Goal: Task Accomplishment & Management: Complete application form

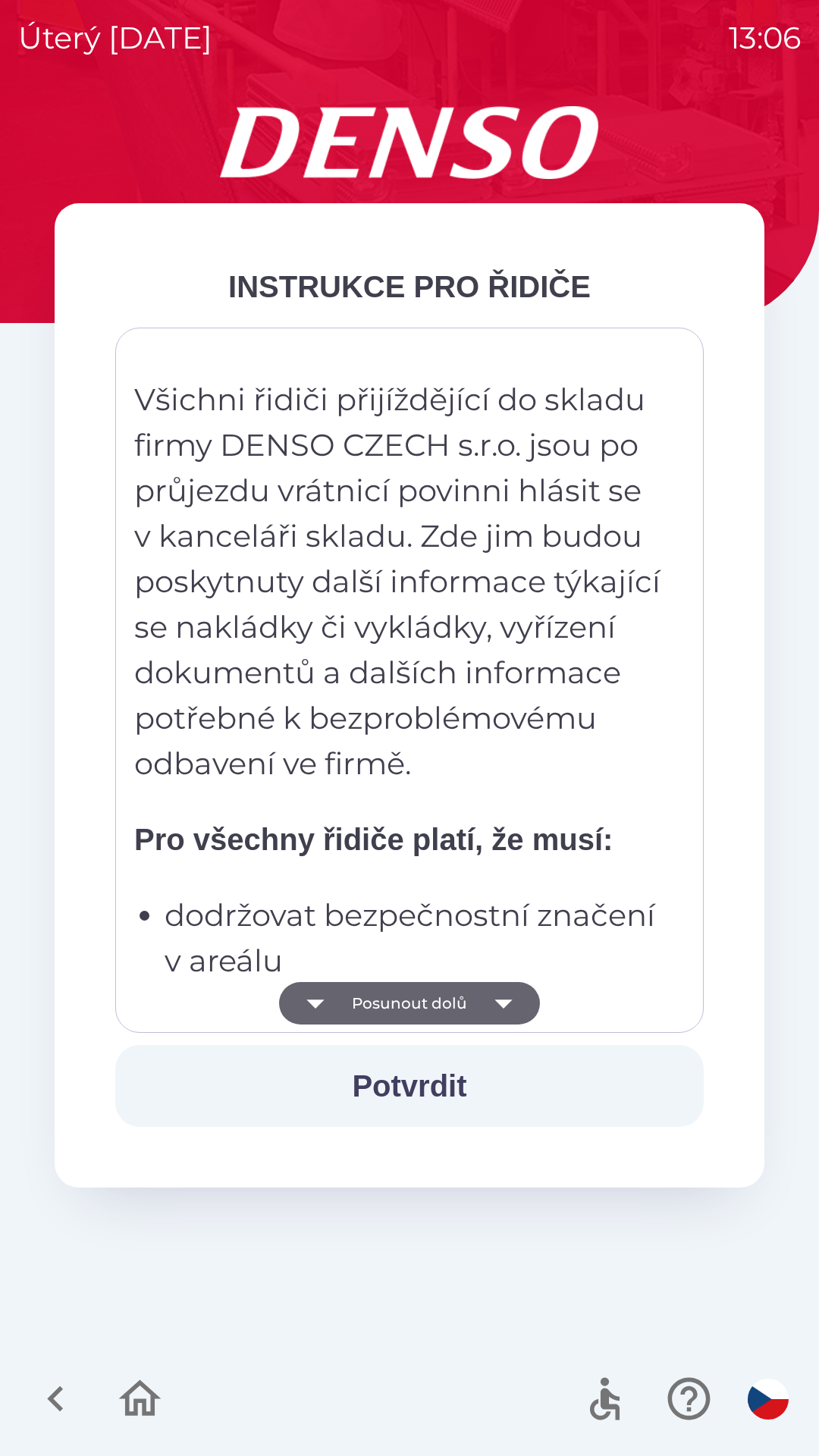
click at [494, 993] on icon "button" at bounding box center [503, 1003] width 43 height 43
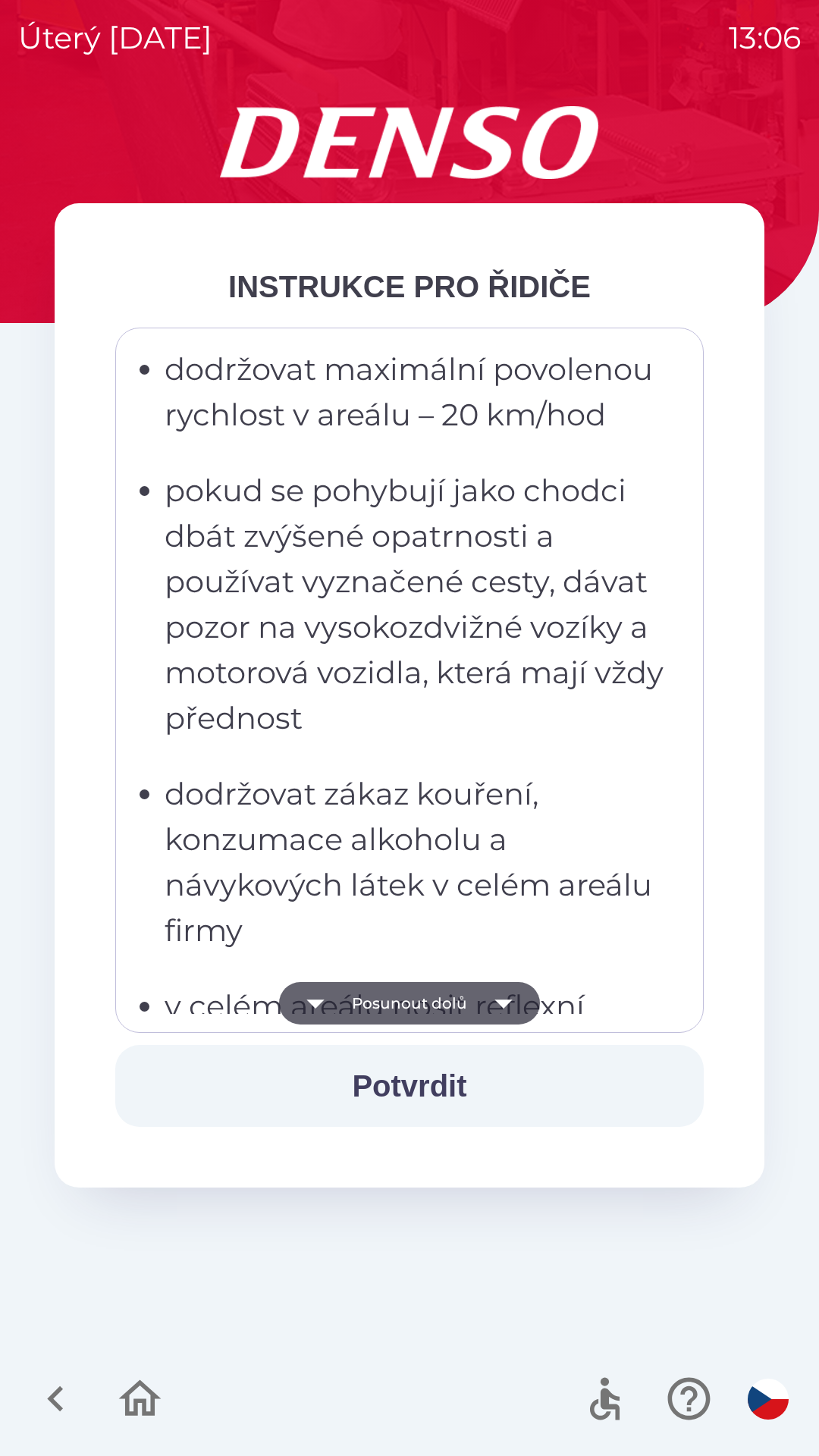
click at [512, 1002] on icon "button" at bounding box center [503, 1003] width 43 height 43
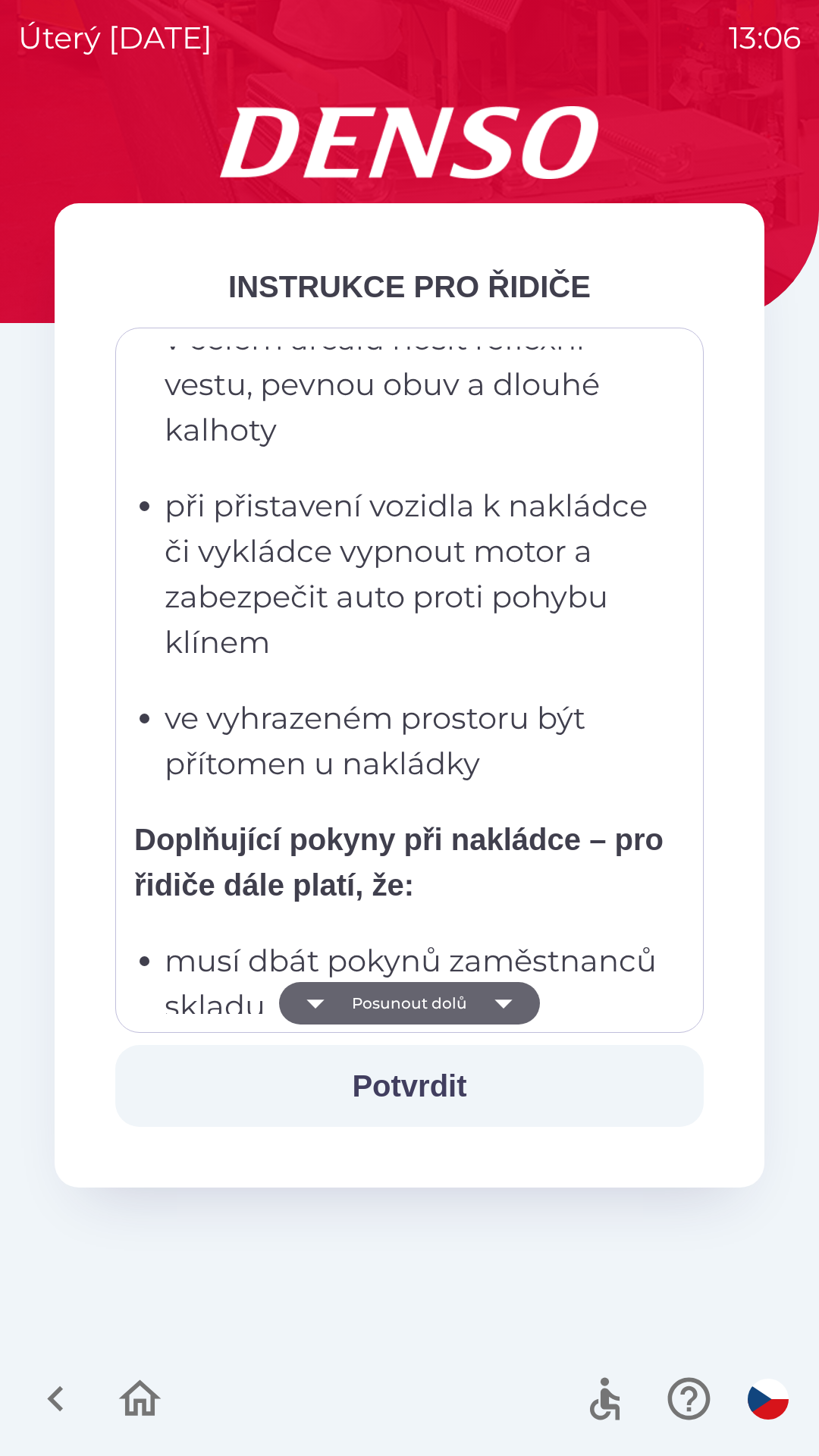
click at [516, 1001] on icon "button" at bounding box center [503, 1003] width 43 height 43
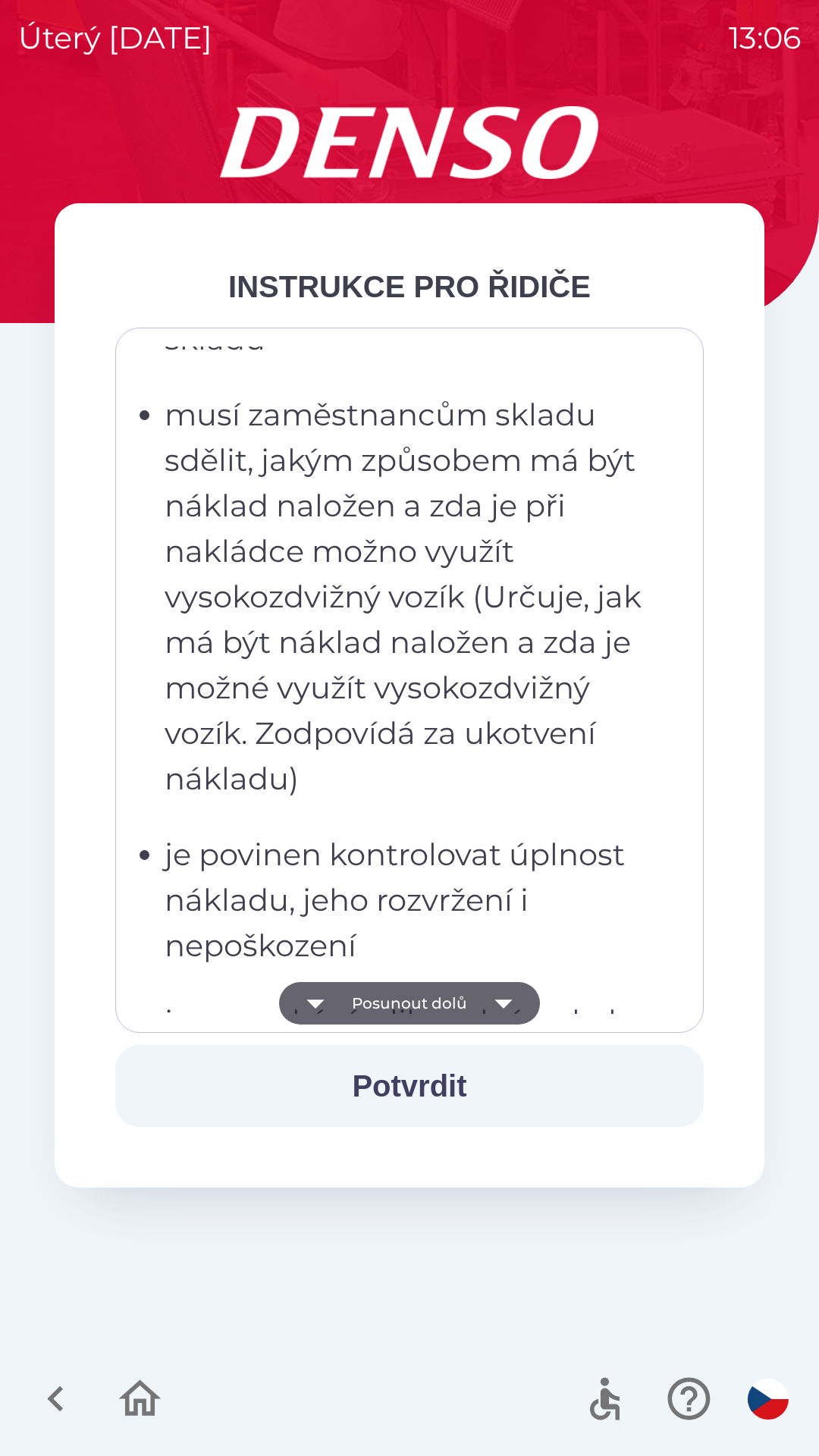
click at [514, 1000] on icon "button" at bounding box center [503, 1003] width 43 height 43
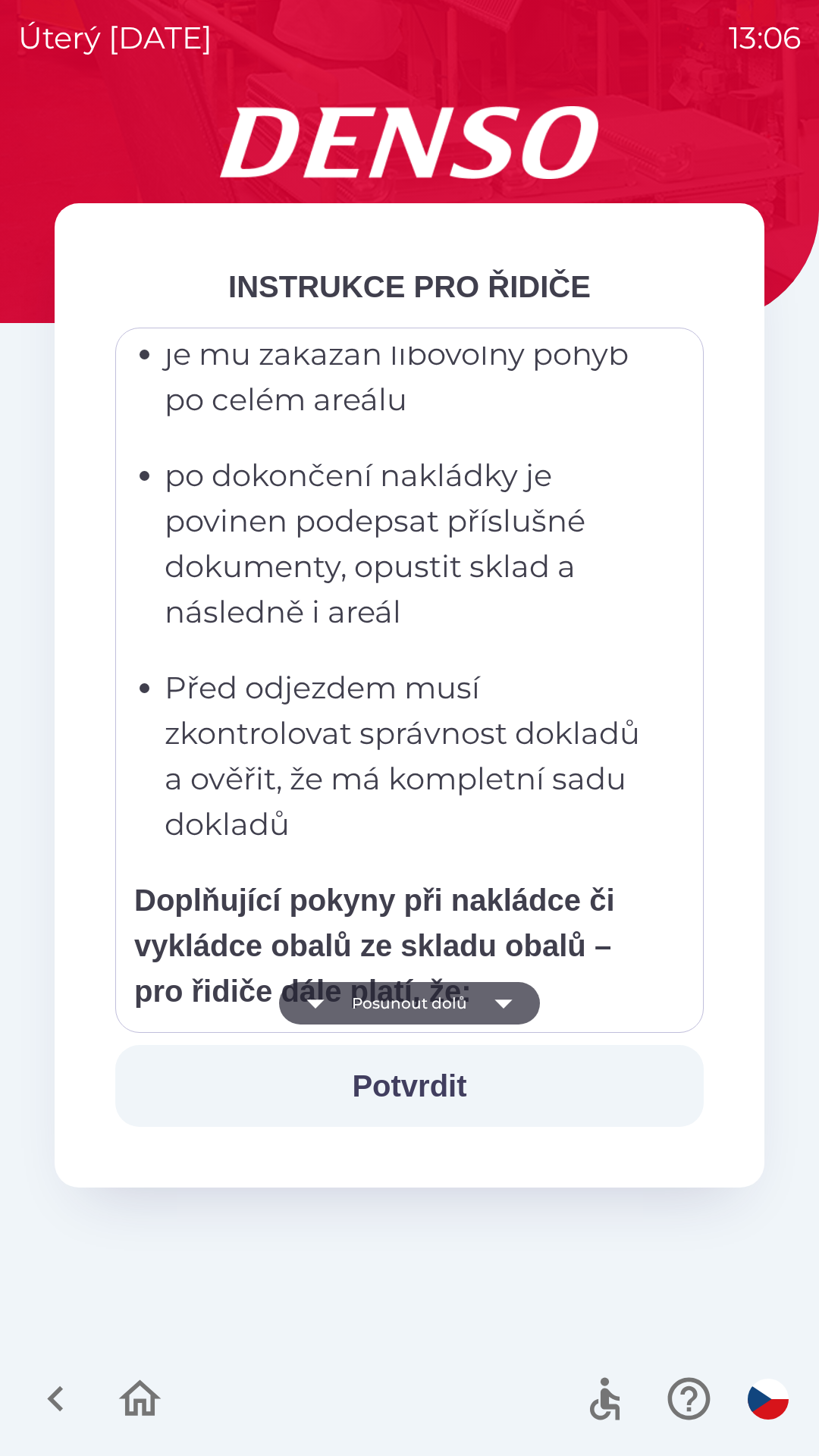
click at [518, 999] on icon "button" at bounding box center [503, 1003] width 43 height 43
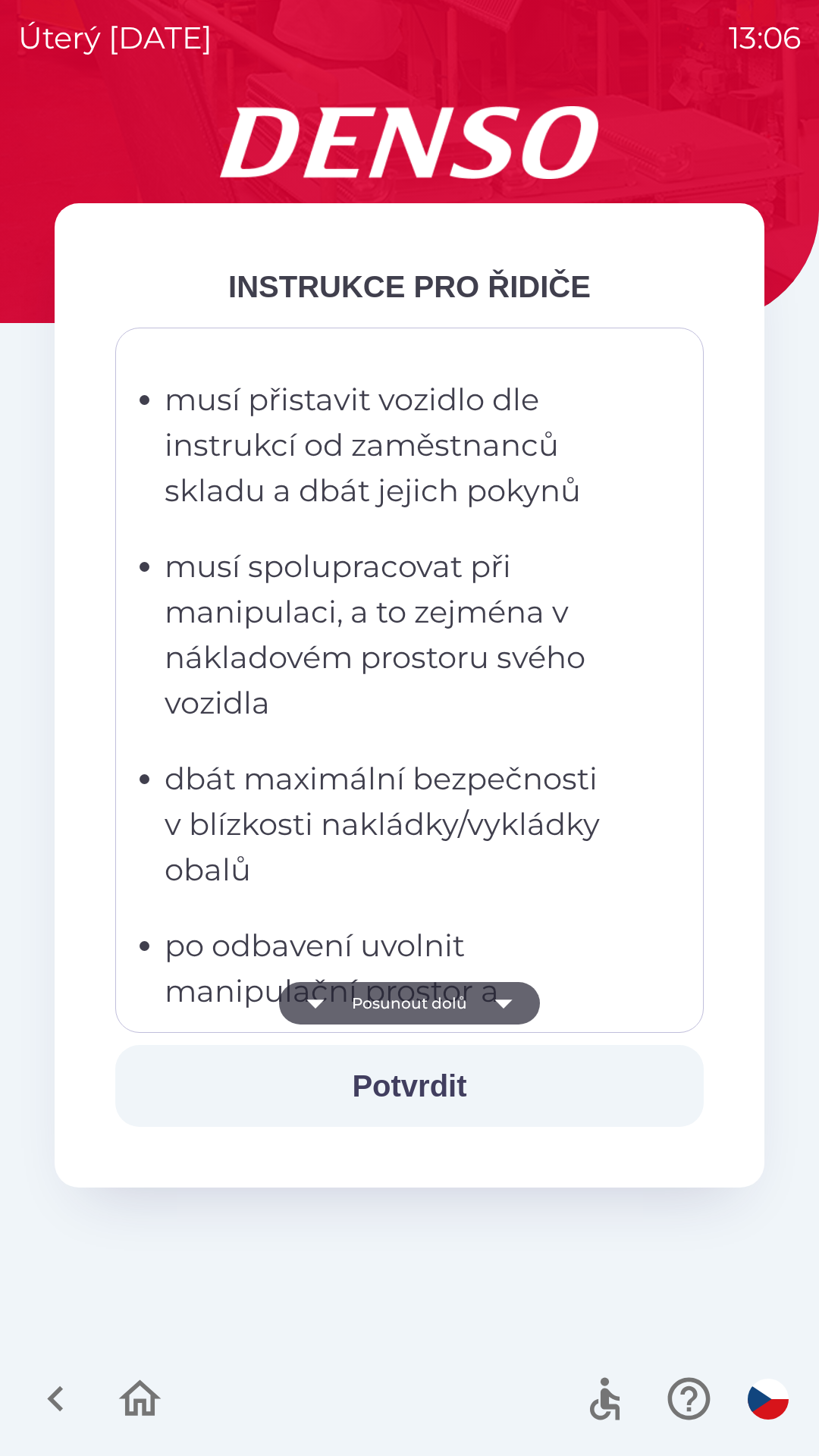
click at [513, 995] on icon "button" at bounding box center [503, 1003] width 43 height 43
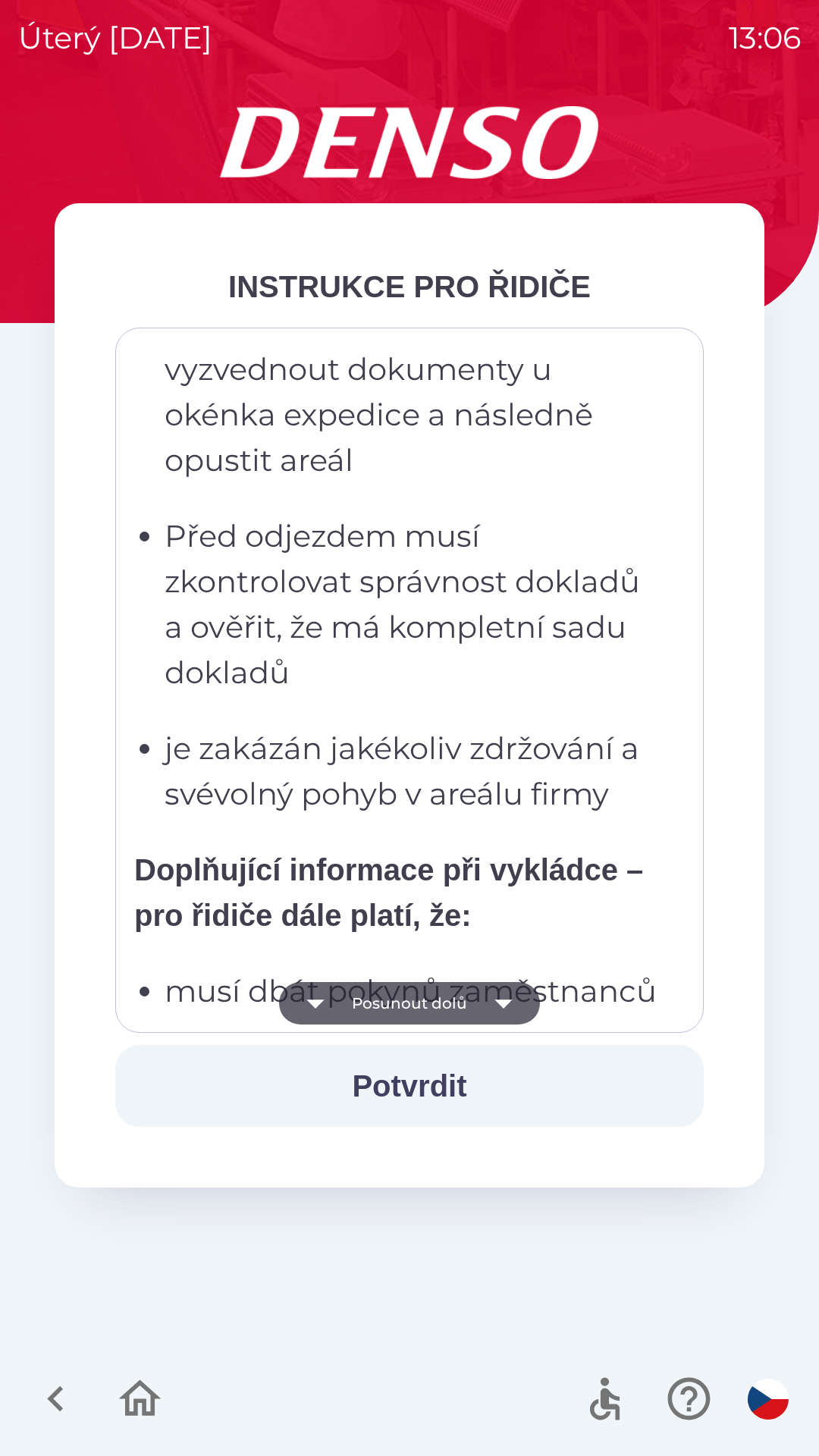
click at [510, 996] on icon "button" at bounding box center [503, 1003] width 43 height 43
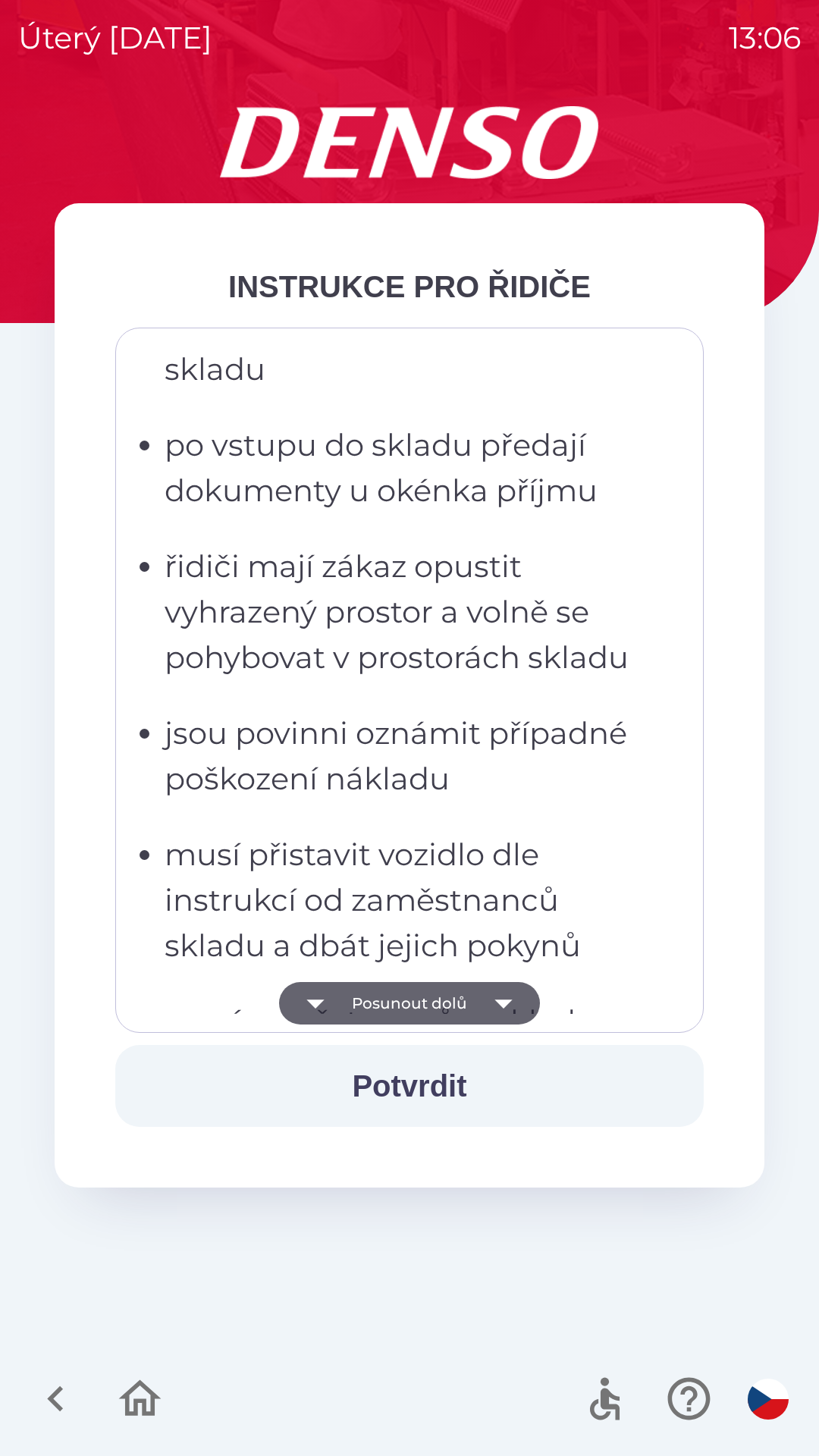
click at [506, 992] on icon "button" at bounding box center [503, 1003] width 43 height 43
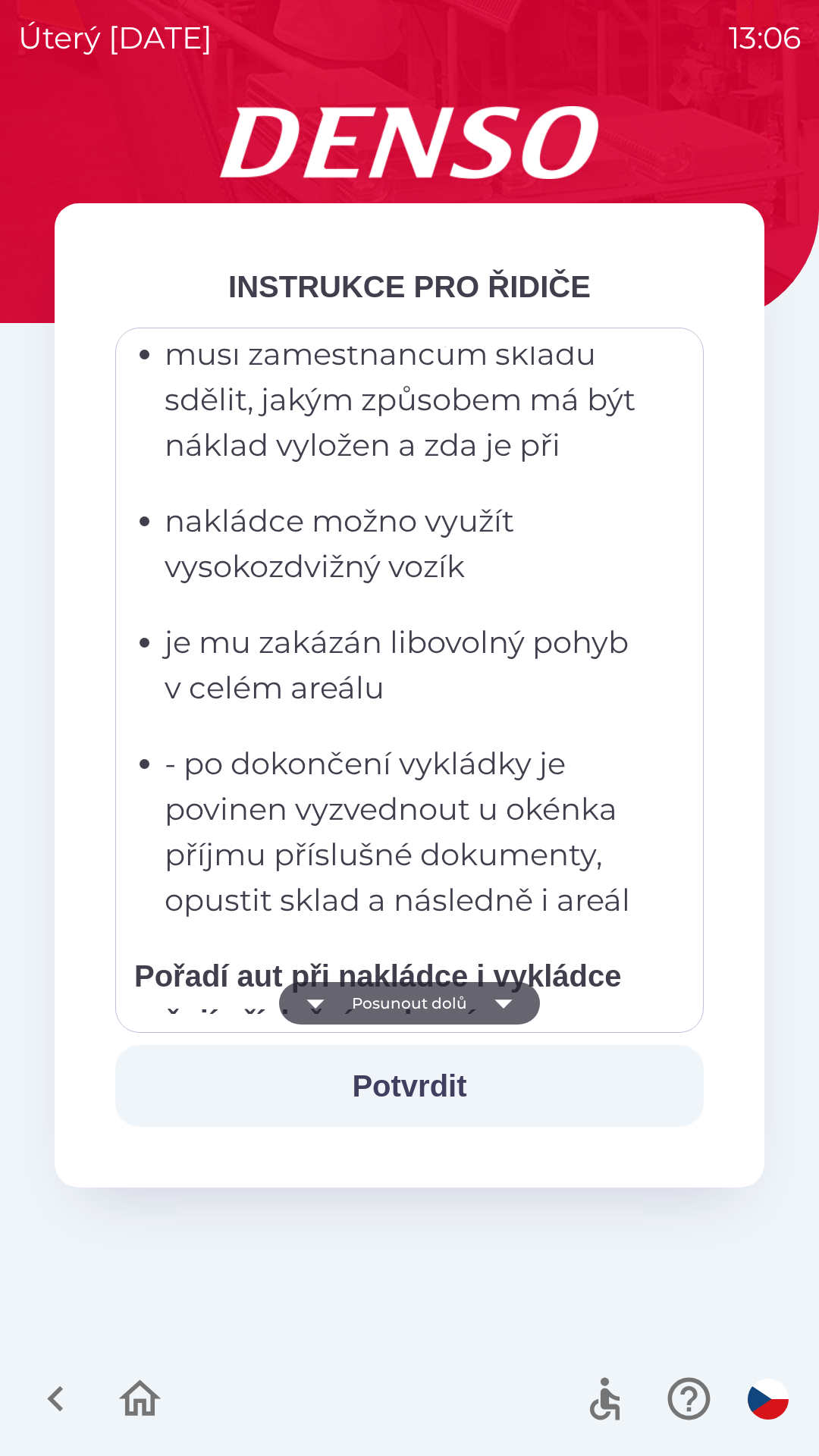
click at [512, 992] on icon "button" at bounding box center [503, 1003] width 43 height 43
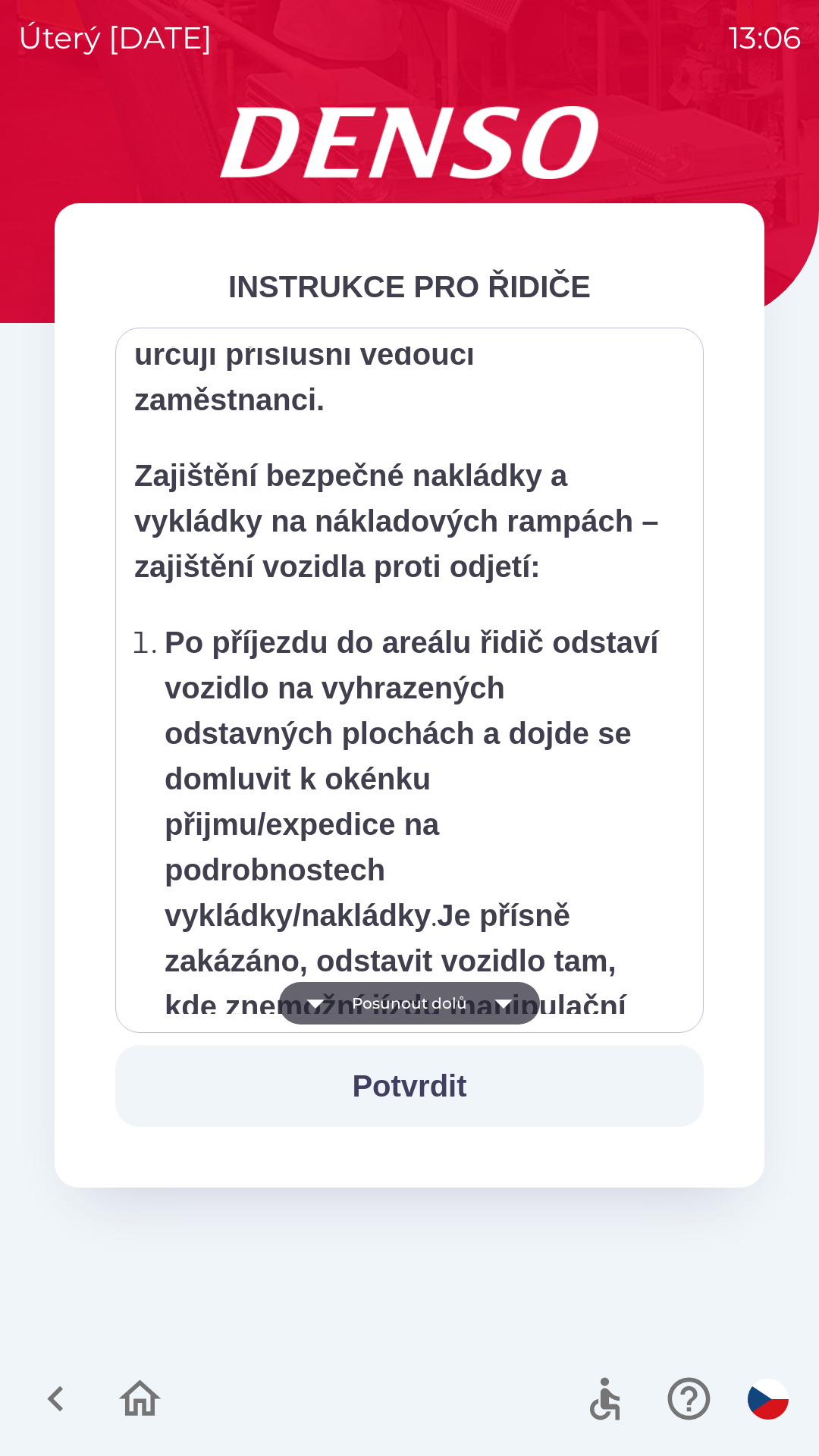
click at [510, 998] on icon "button" at bounding box center [503, 1003] width 43 height 43
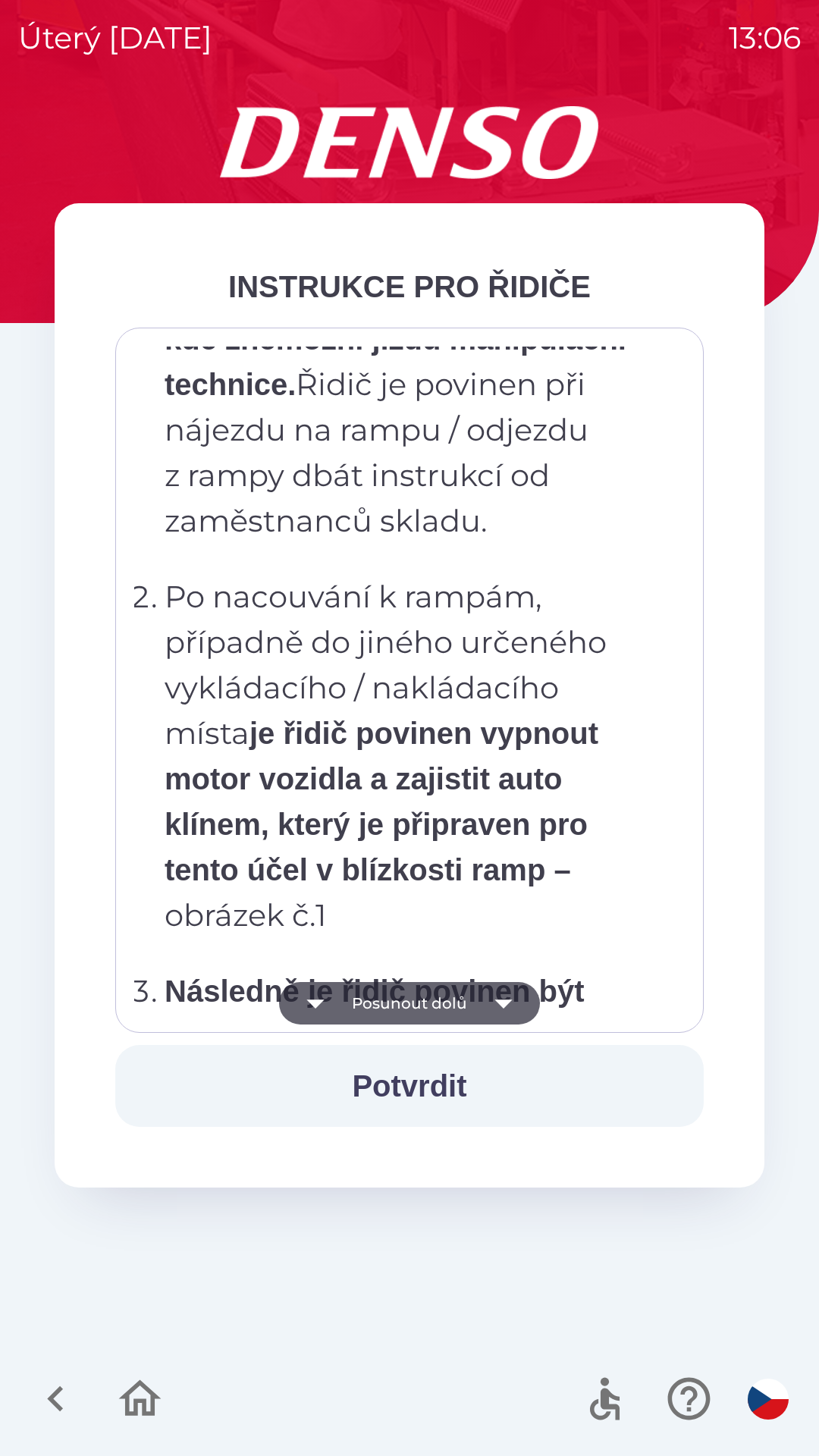
click at [510, 994] on icon "button" at bounding box center [503, 1003] width 43 height 43
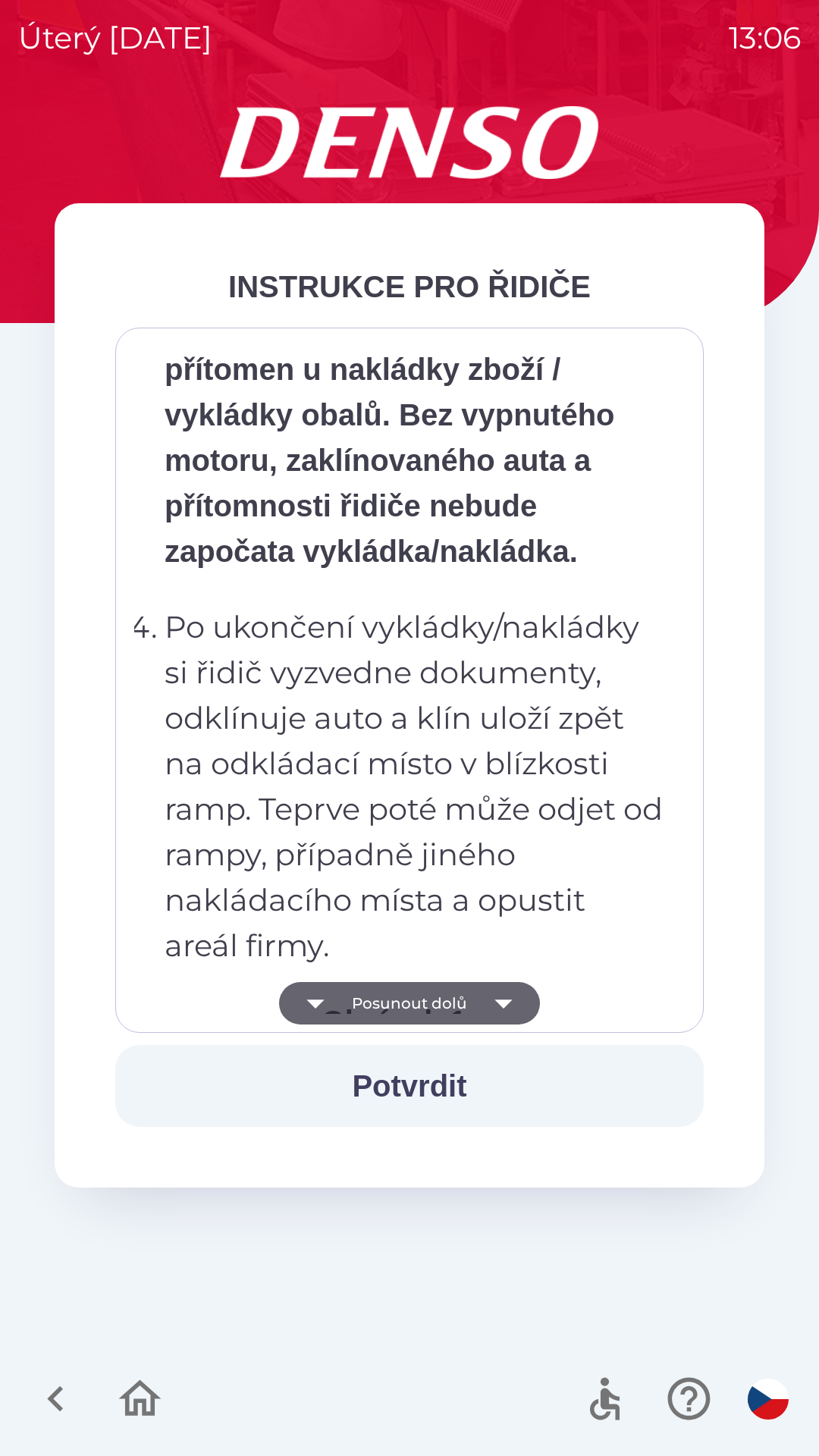
click at [510, 996] on icon "button" at bounding box center [503, 1003] width 43 height 43
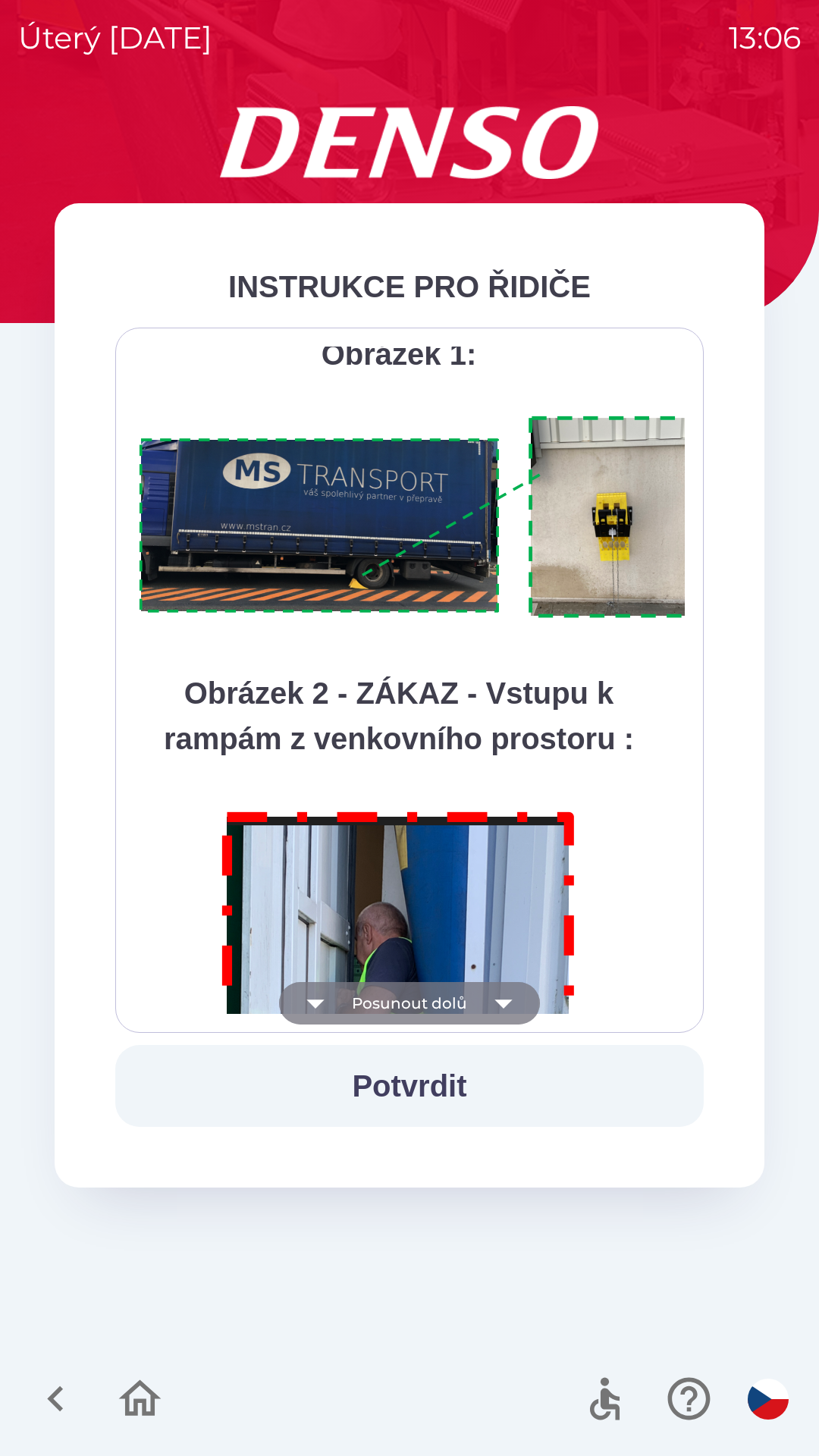
click at [507, 999] on icon "button" at bounding box center [503, 1003] width 43 height 43
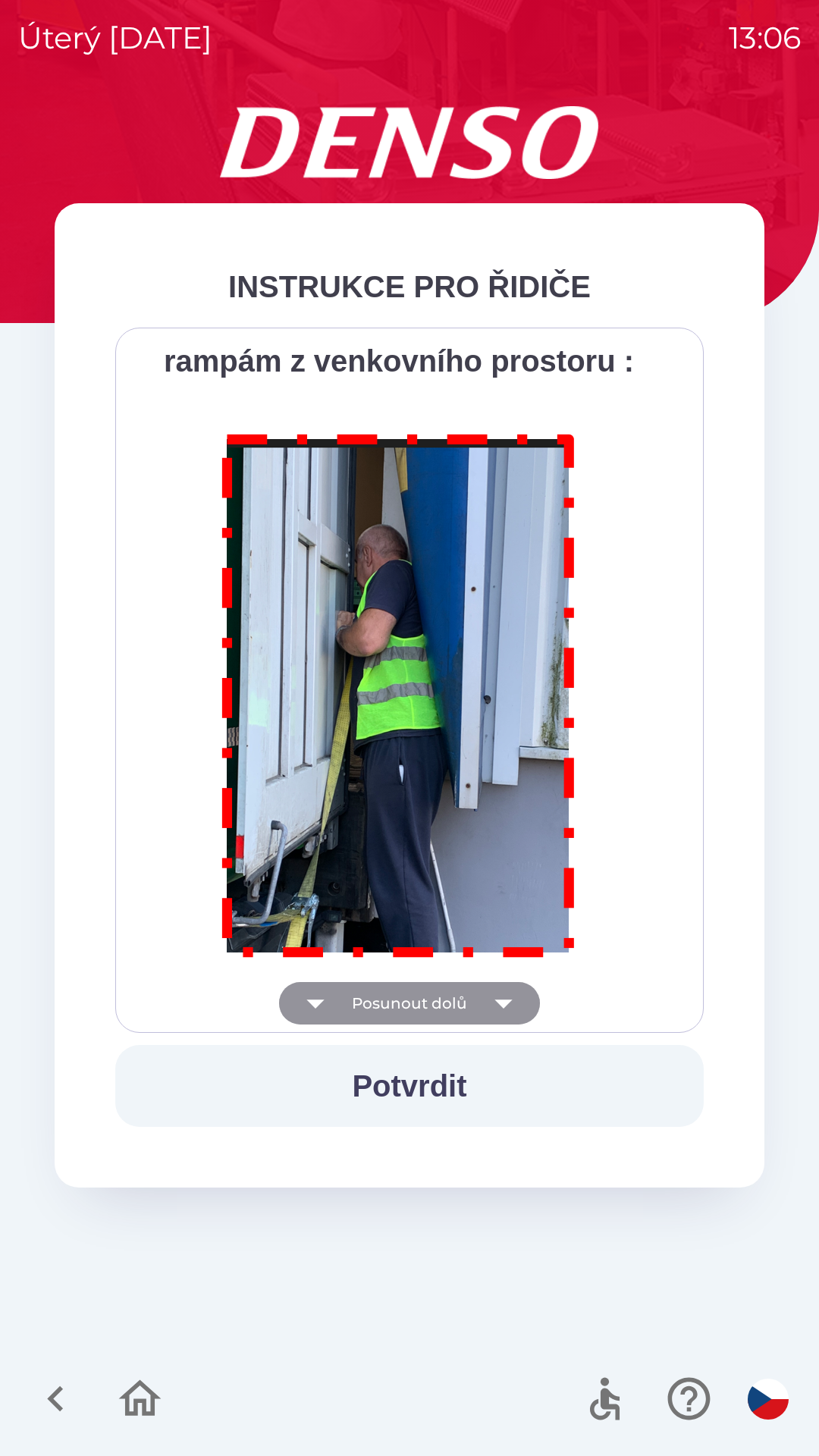
click at [507, 1000] on div "Všichni řidiči přijíždějící do skladu firmy DENSO CZECH s.r.o. jsou po průjezdu…" at bounding box center [409, 680] width 551 height 668
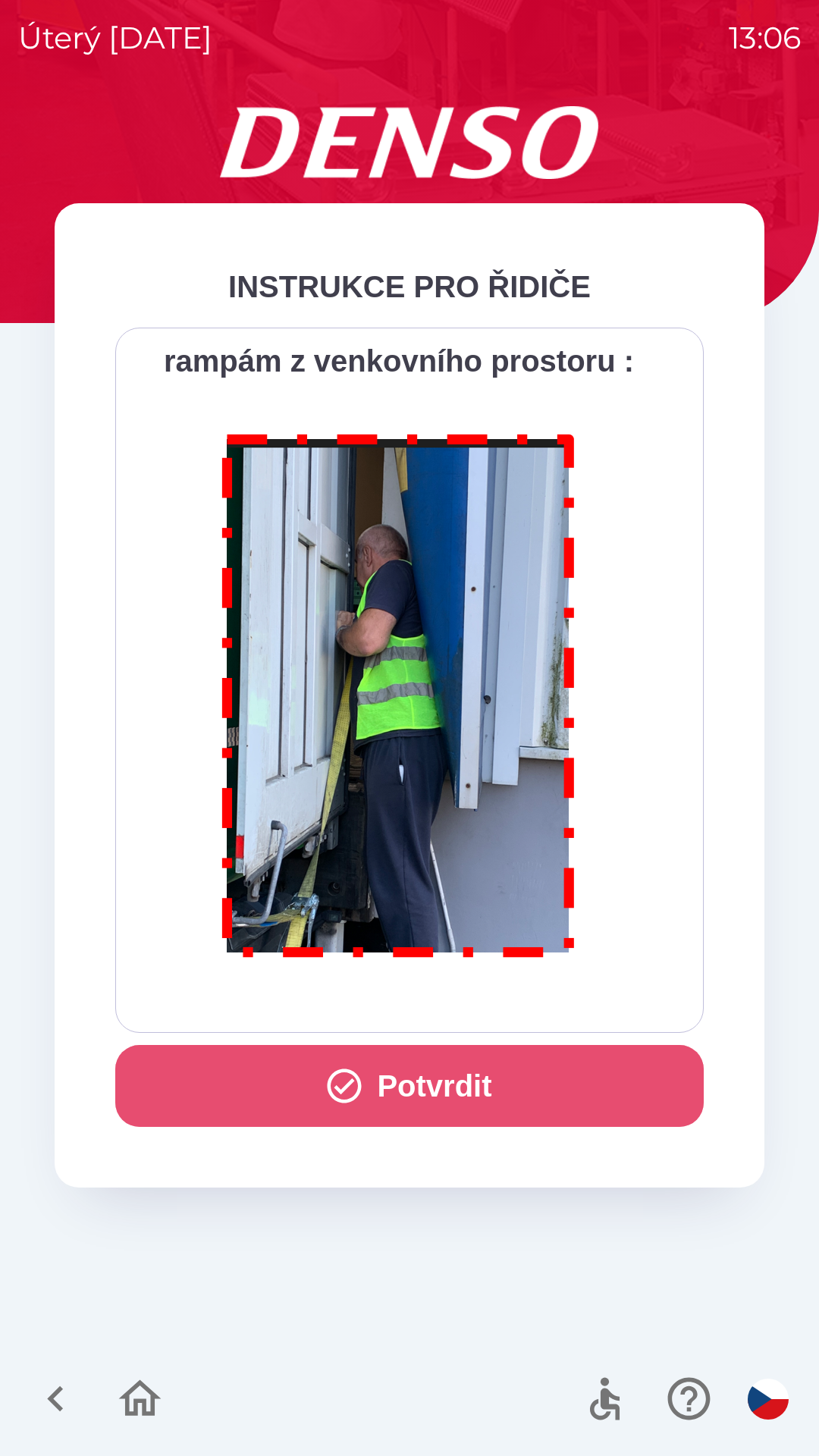
click at [344, 1091] on icon "button" at bounding box center [344, 1086] width 41 height 41
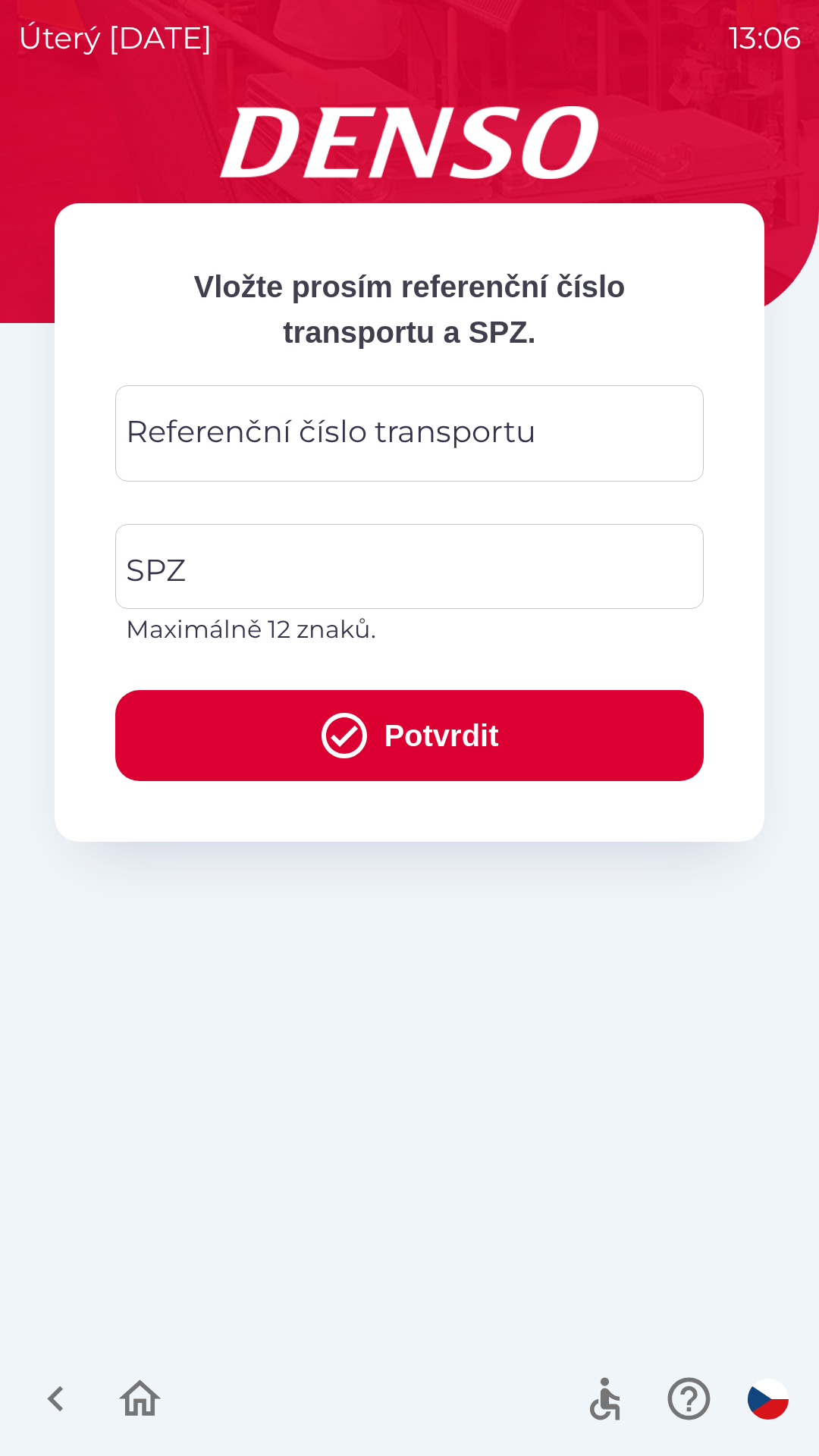
click at [443, 433] on div "Referenční číslo transportu Referenční číslo transportu" at bounding box center [409, 434] width 588 height 97
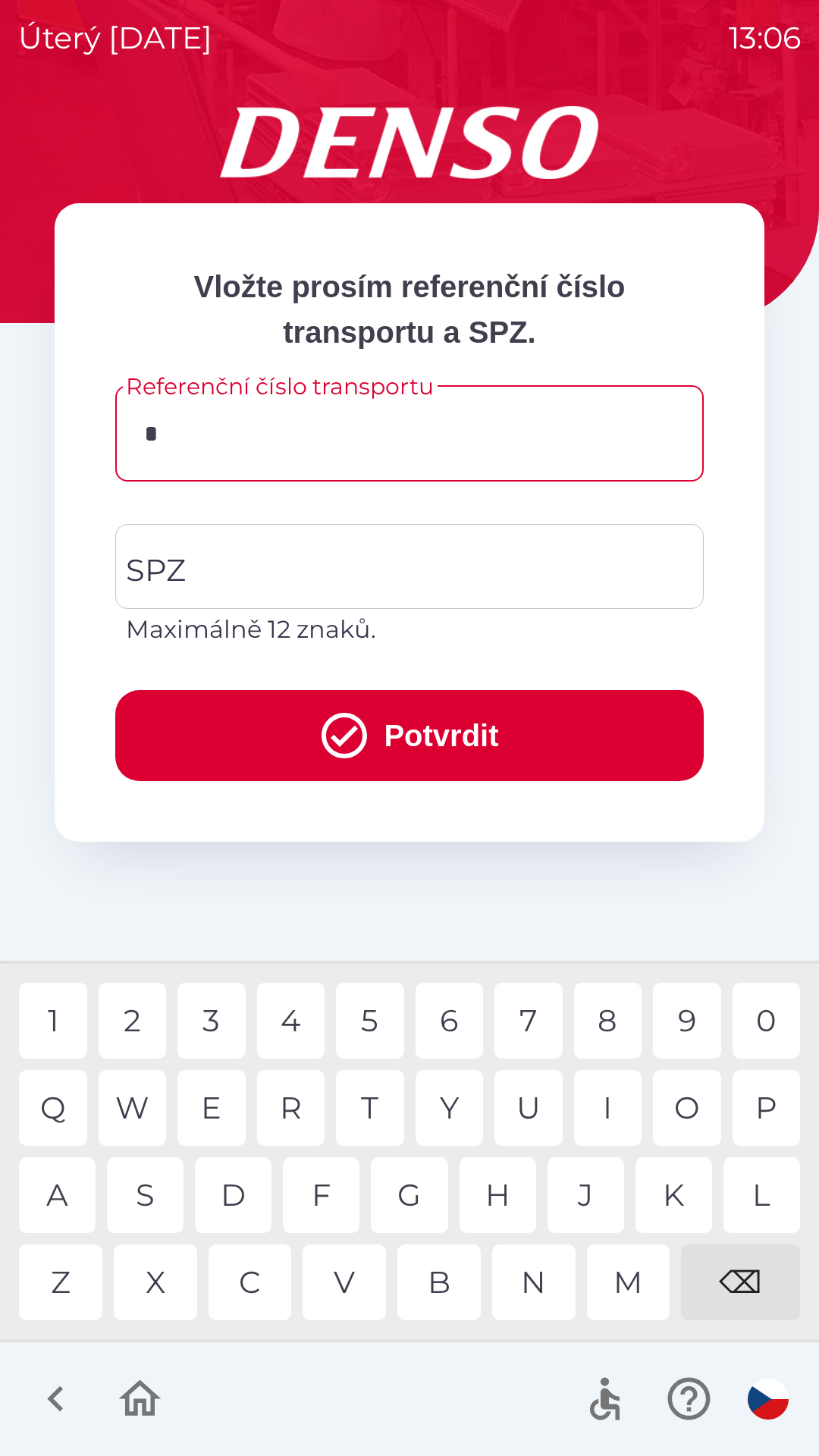
click at [214, 1023] on div "3" at bounding box center [212, 1021] width 69 height 76
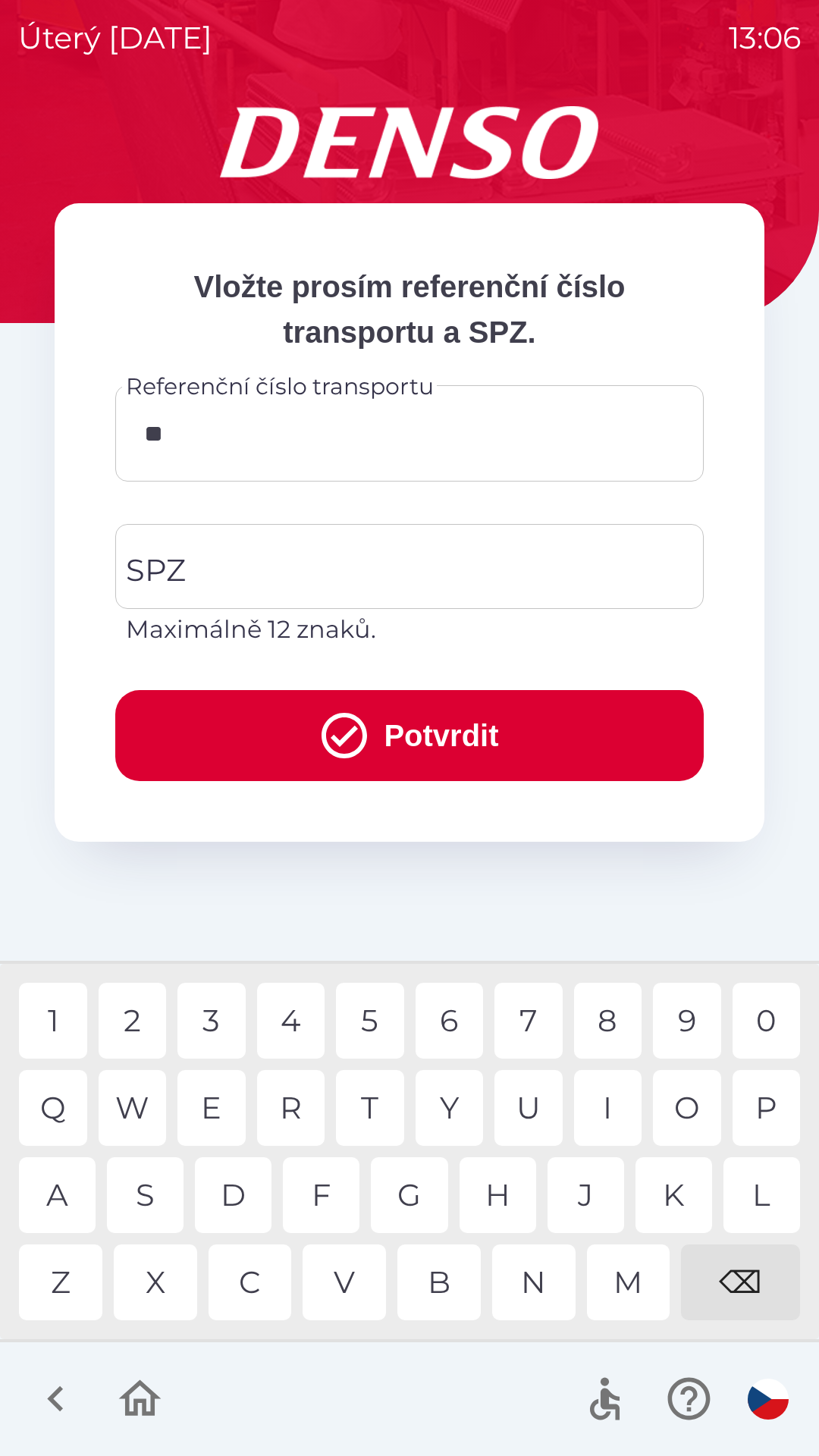
click at [305, 1018] on div "4" at bounding box center [291, 1021] width 69 height 76
click at [443, 1020] on div "6" at bounding box center [450, 1021] width 69 height 76
type input "******"
click at [282, 569] on input "SPZ" at bounding box center [398, 566] width 552 height 72
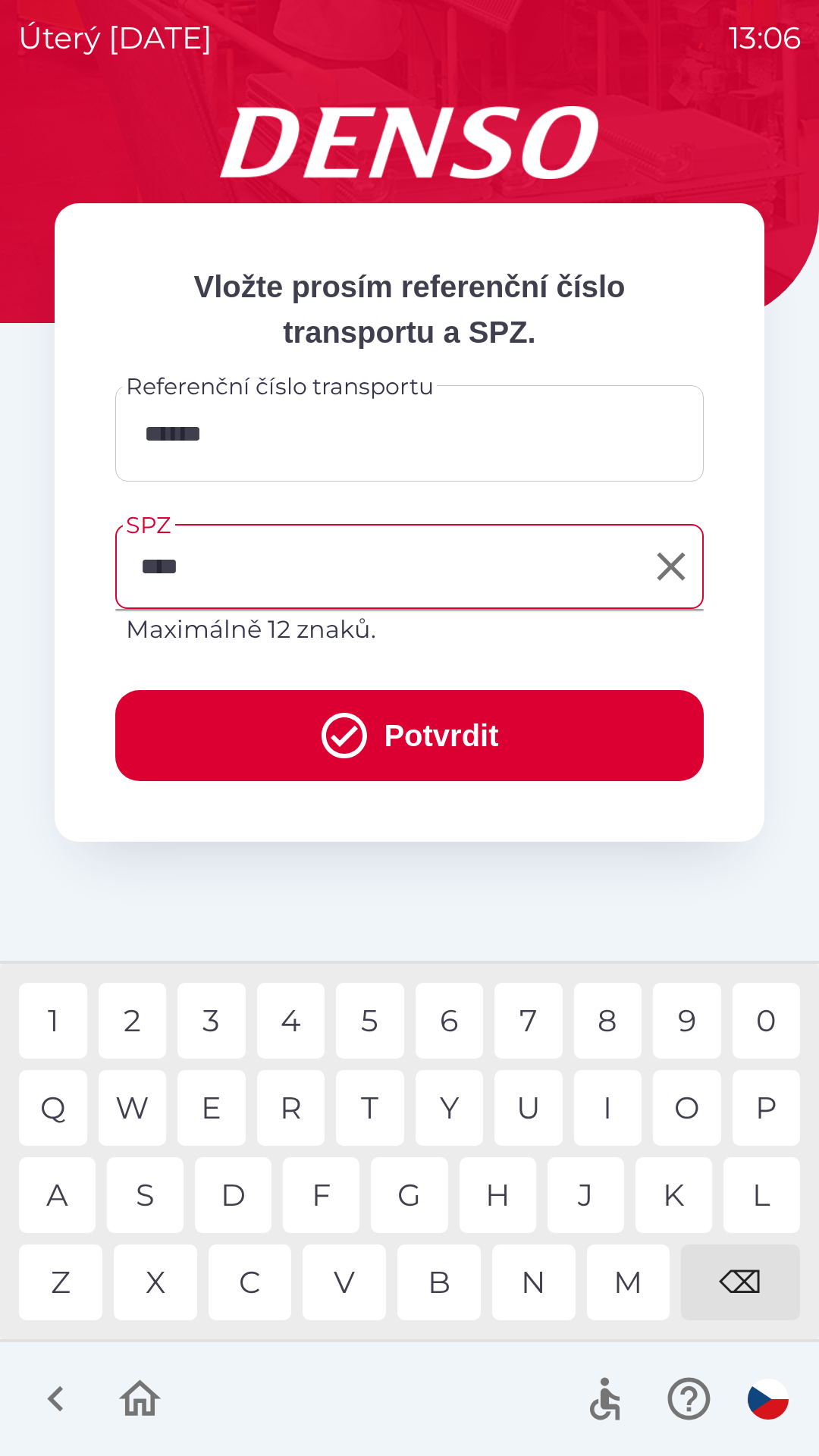
click at [533, 1021] on div "7" at bounding box center [529, 1021] width 69 height 76
click at [214, 1007] on div "3" at bounding box center [212, 1021] width 69 height 76
type input "*******"
click at [687, 1029] on div "9" at bounding box center [687, 1021] width 69 height 76
click at [362, 726] on icon "submit" at bounding box center [344, 735] width 55 height 55
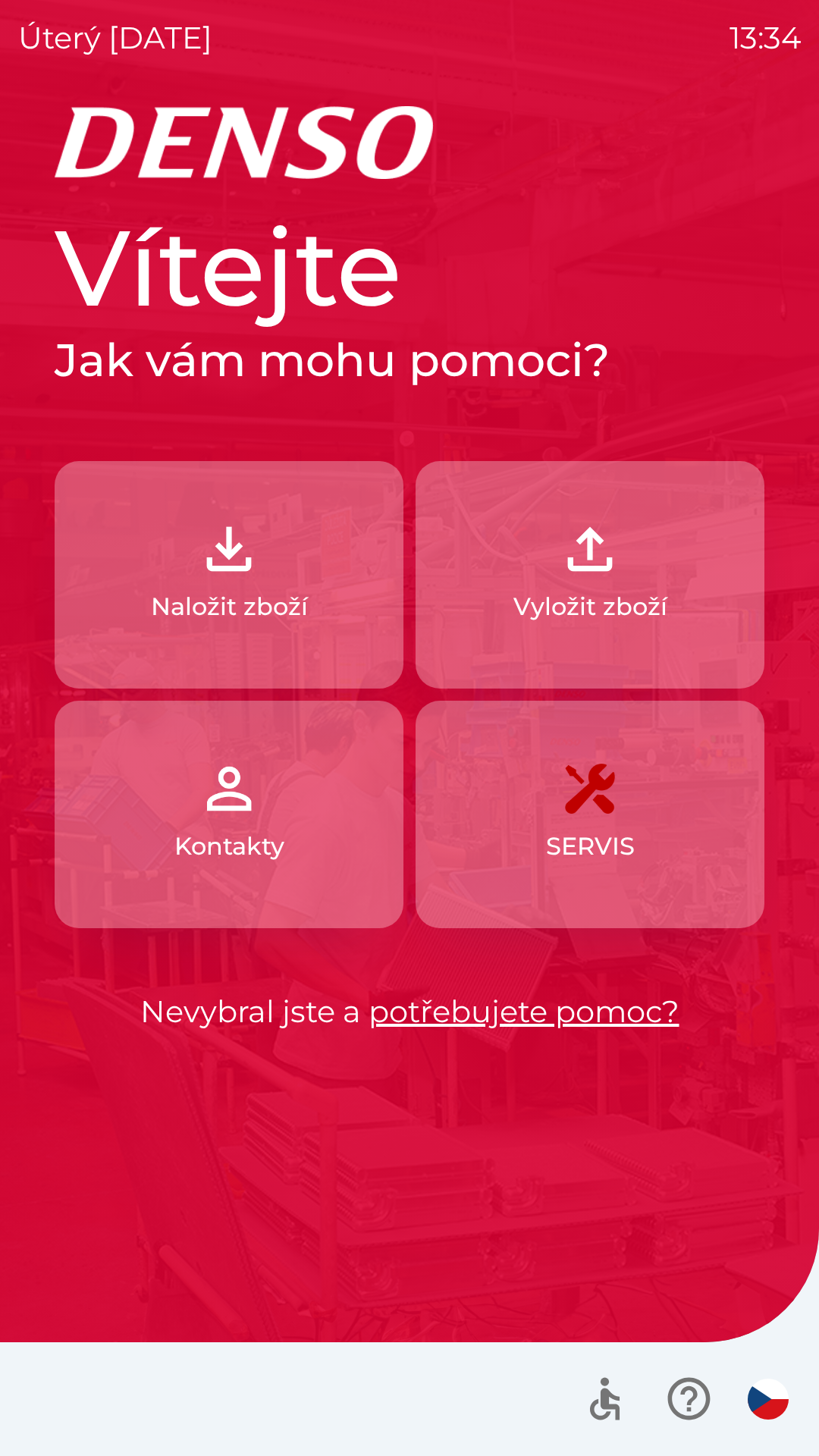
click at [206, 594] on p "Naložit zboží" at bounding box center [230, 606] width 157 height 37
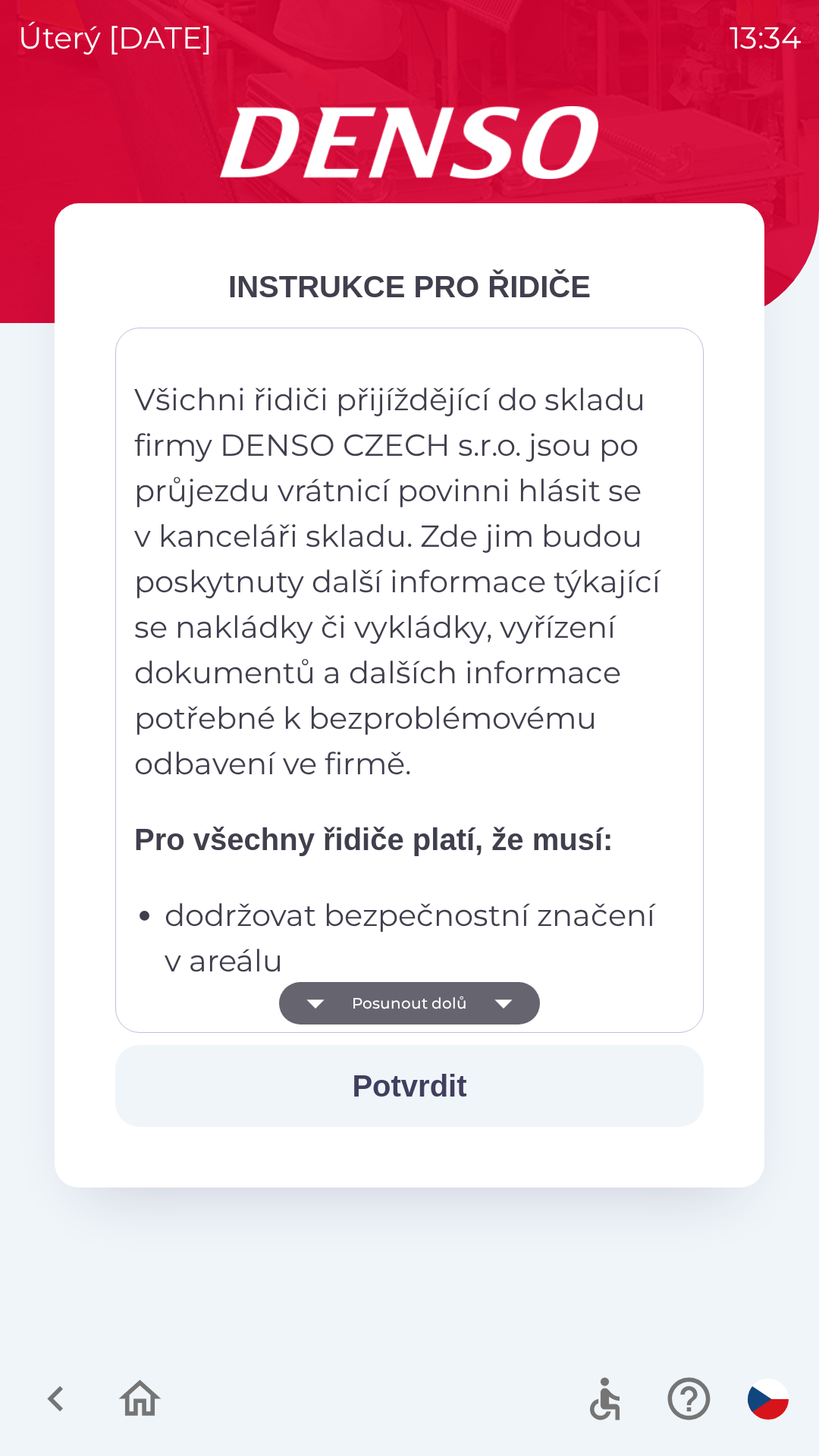
click at [406, 997] on button "Posunout dolů" at bounding box center [409, 1003] width 261 height 43
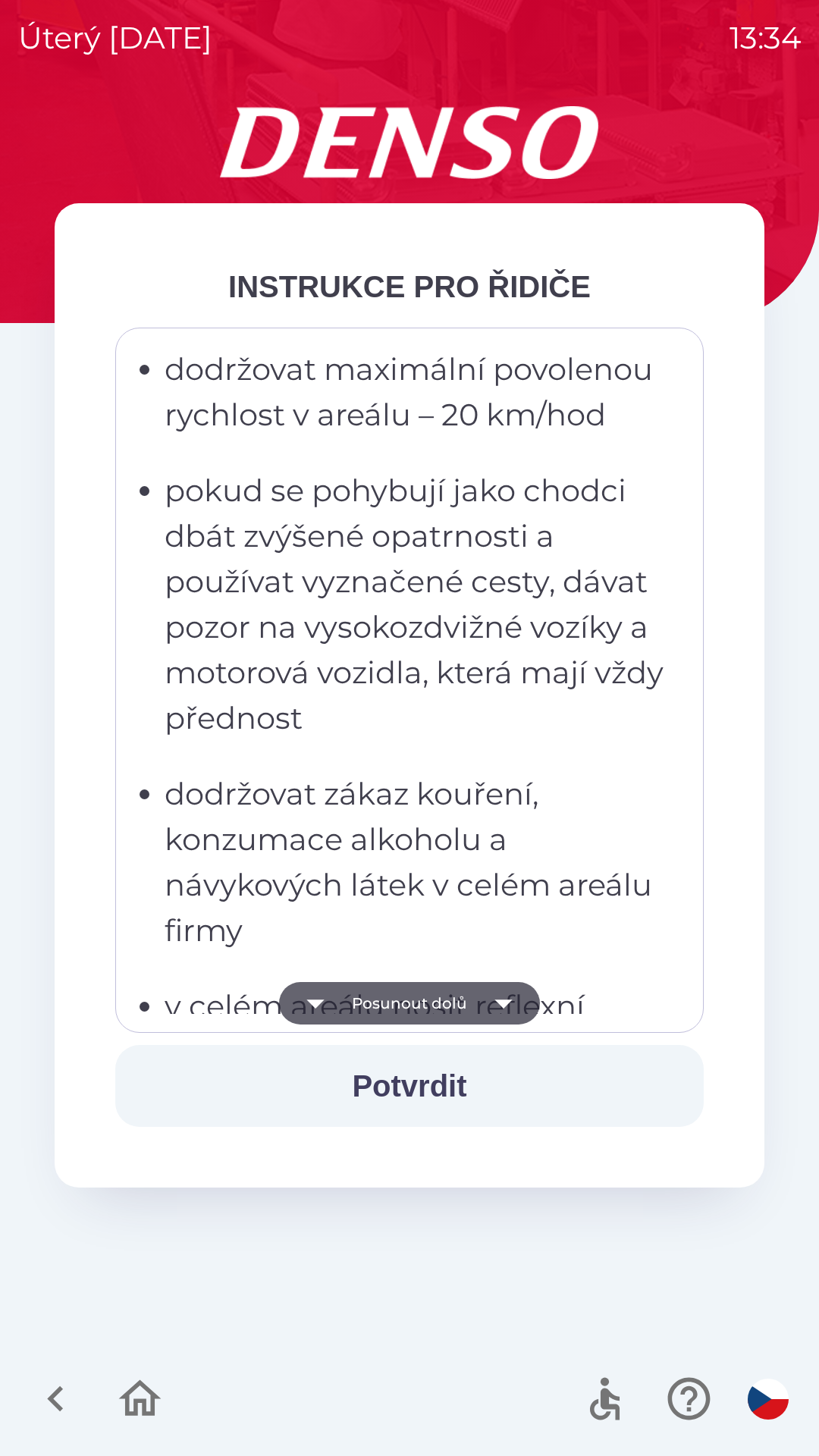
click at [411, 1005] on button "Posunout dolů" at bounding box center [409, 1003] width 261 height 43
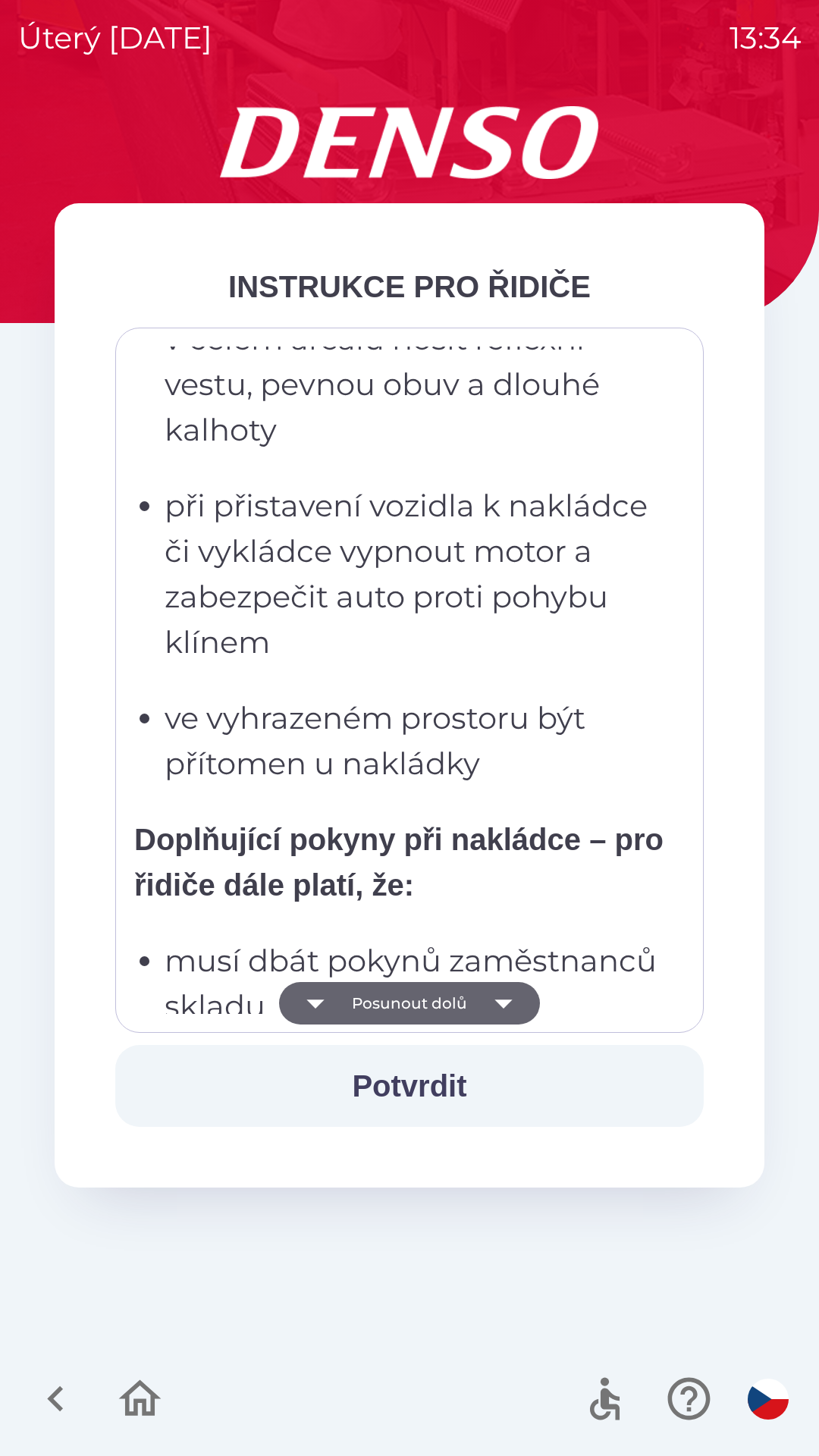
click at [409, 998] on button "Posunout dolů" at bounding box center [409, 1003] width 261 height 43
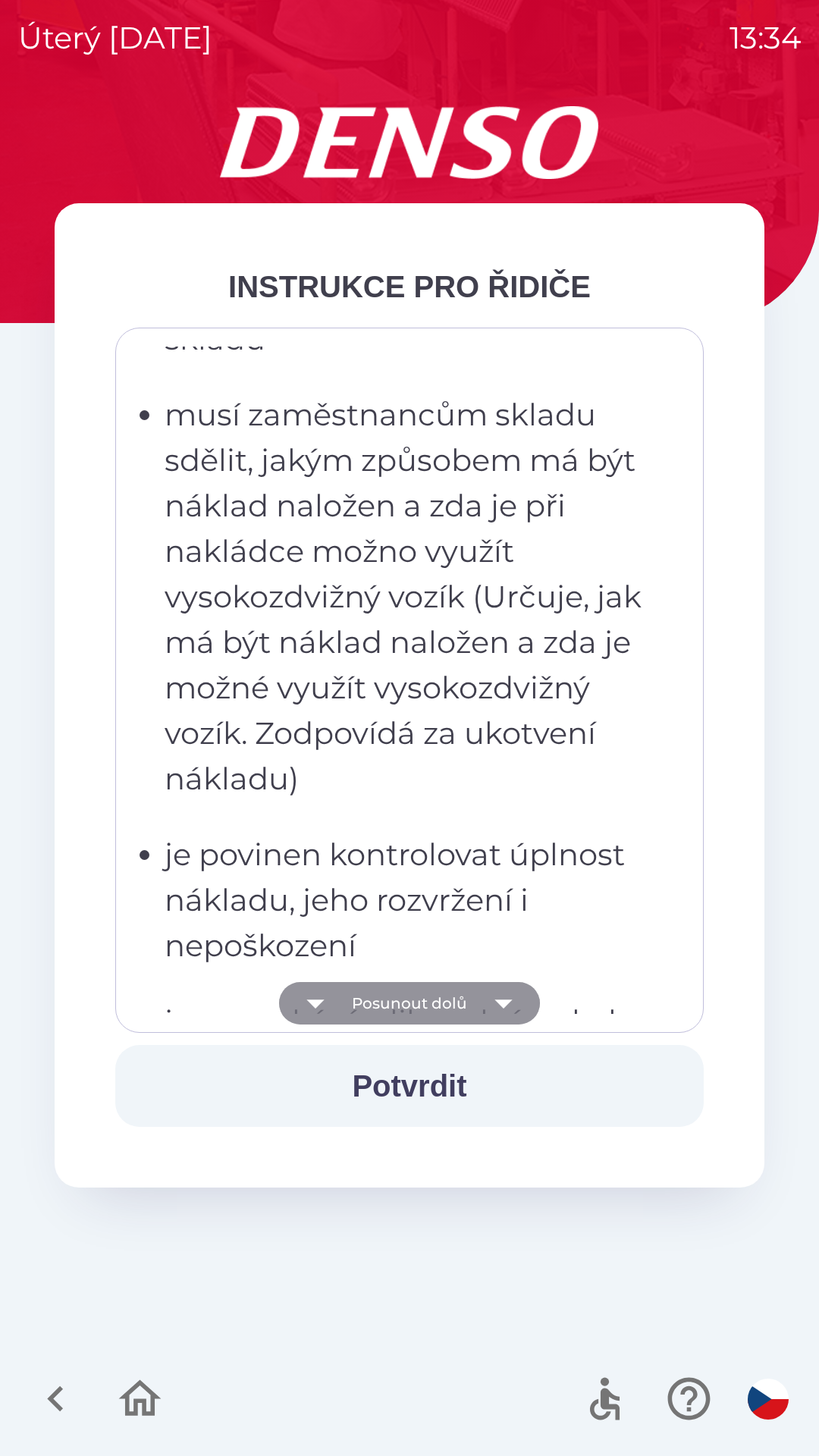
click at [406, 1003] on button "Posunout dolů" at bounding box center [409, 1003] width 261 height 43
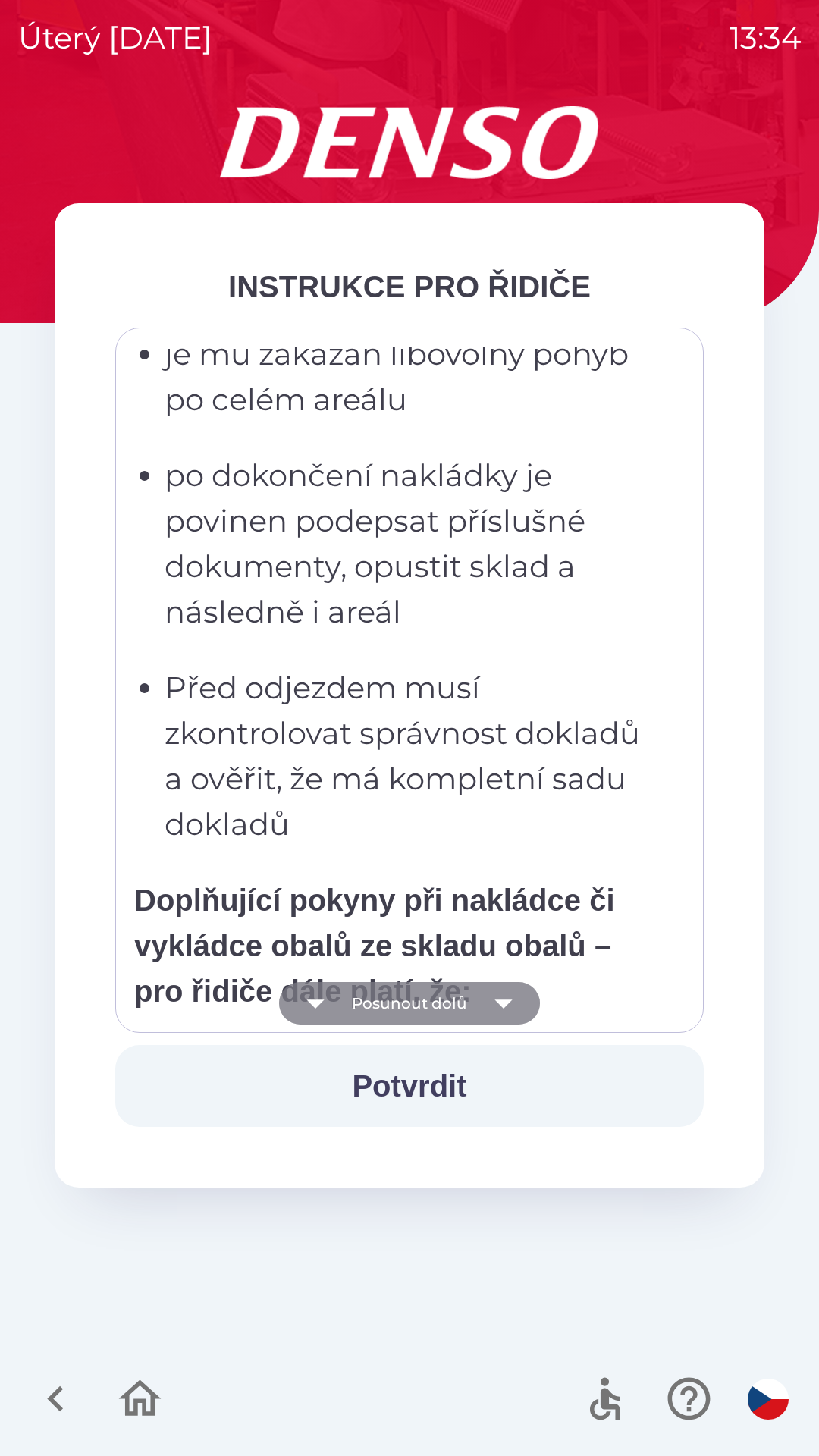
click at [403, 1004] on button "Posunout dolů" at bounding box center [409, 1003] width 261 height 43
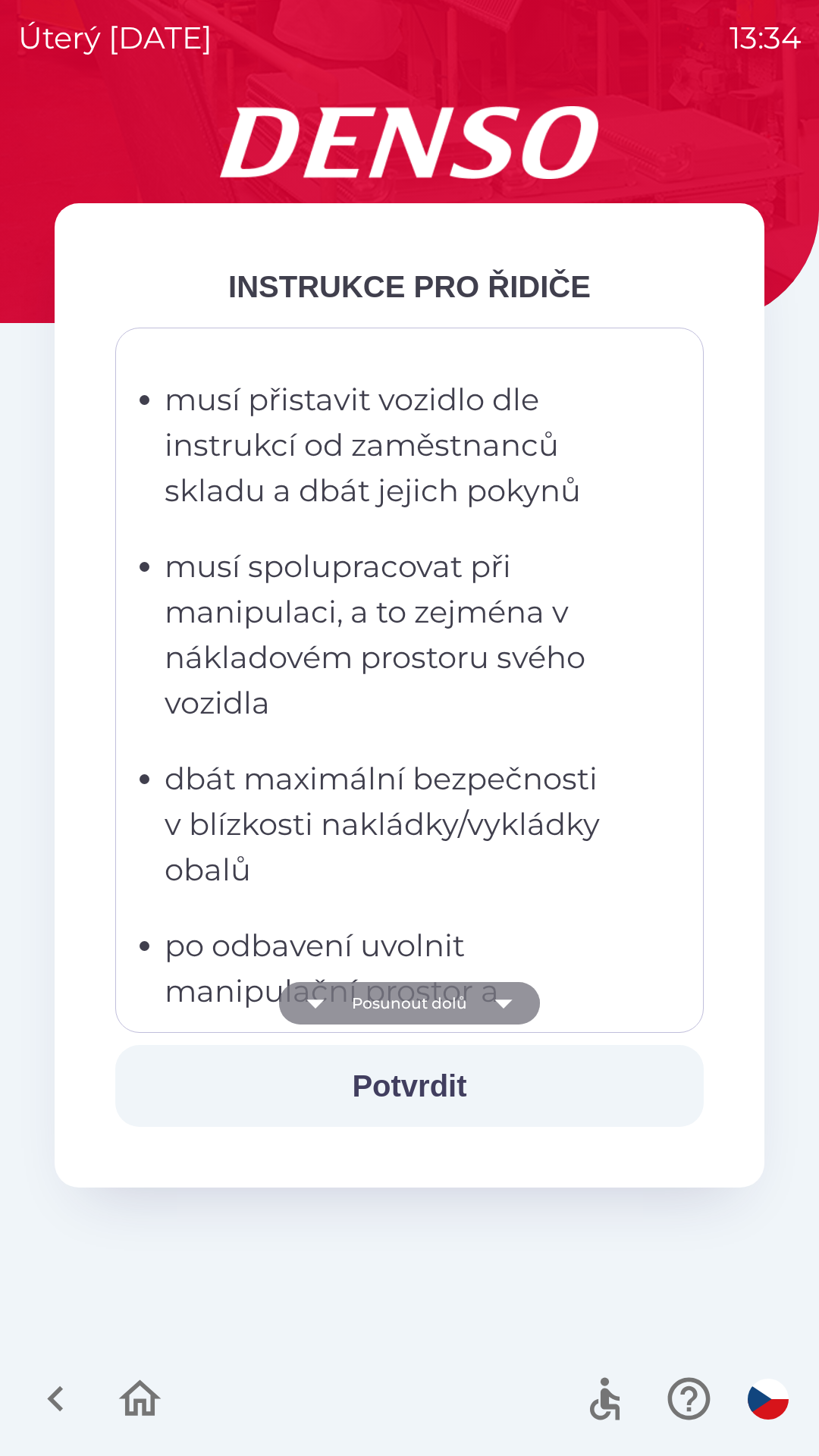
click at [404, 1002] on button "Posunout dolů" at bounding box center [409, 1003] width 261 height 43
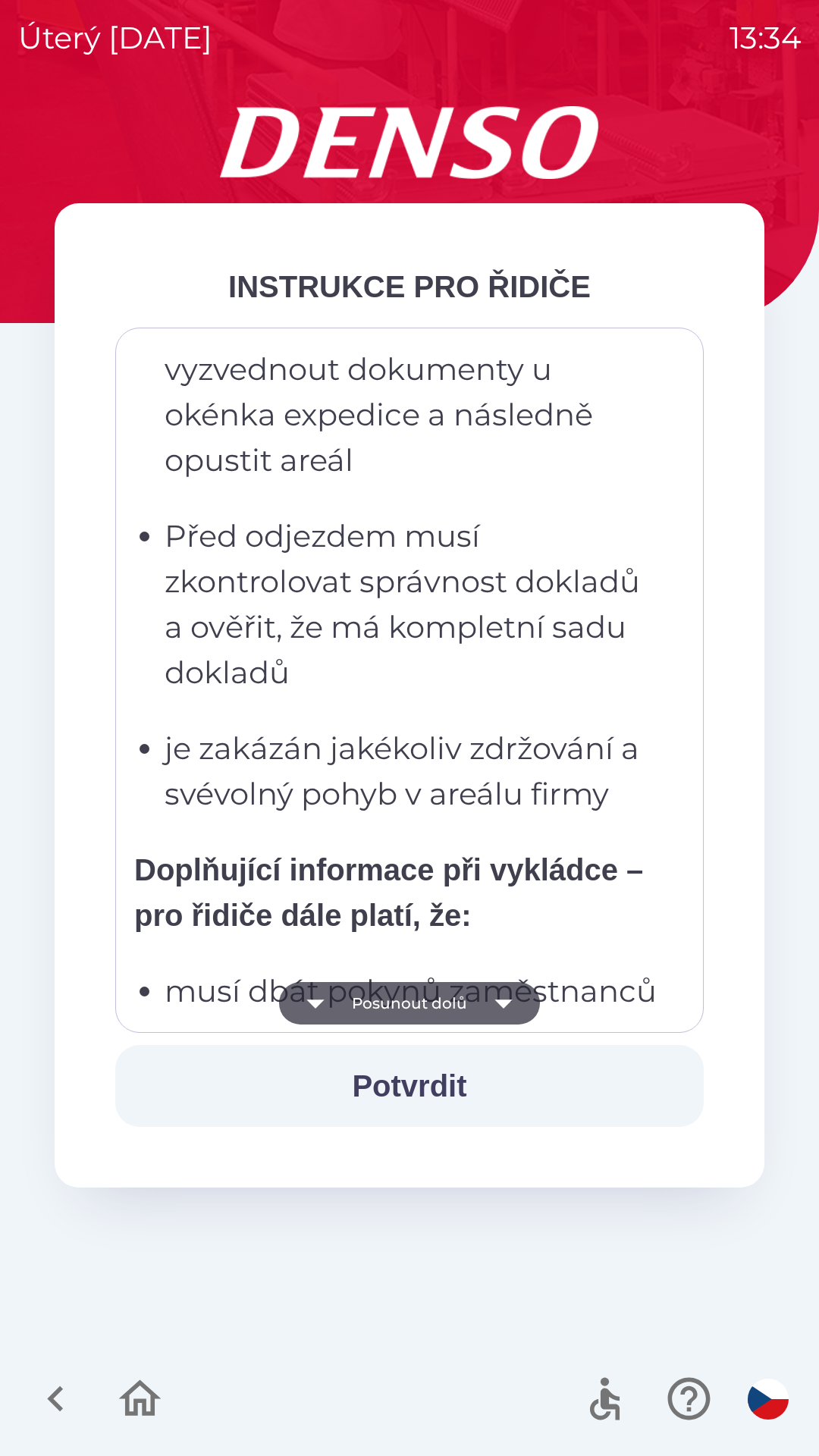
click at [404, 1006] on button "Posunout dolů" at bounding box center [409, 1003] width 261 height 43
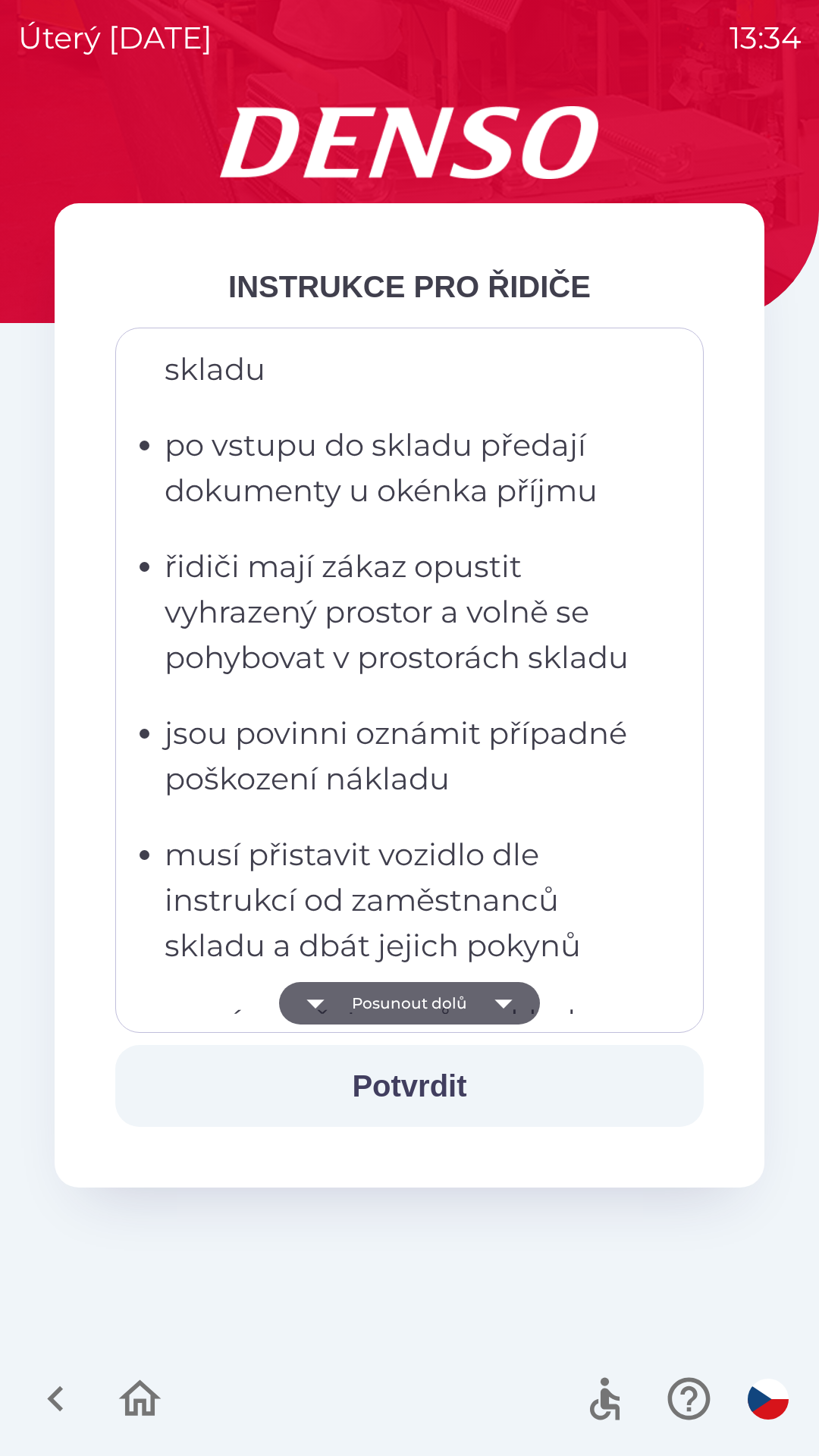
click at [403, 993] on button "Posunout dolů" at bounding box center [409, 1003] width 261 height 43
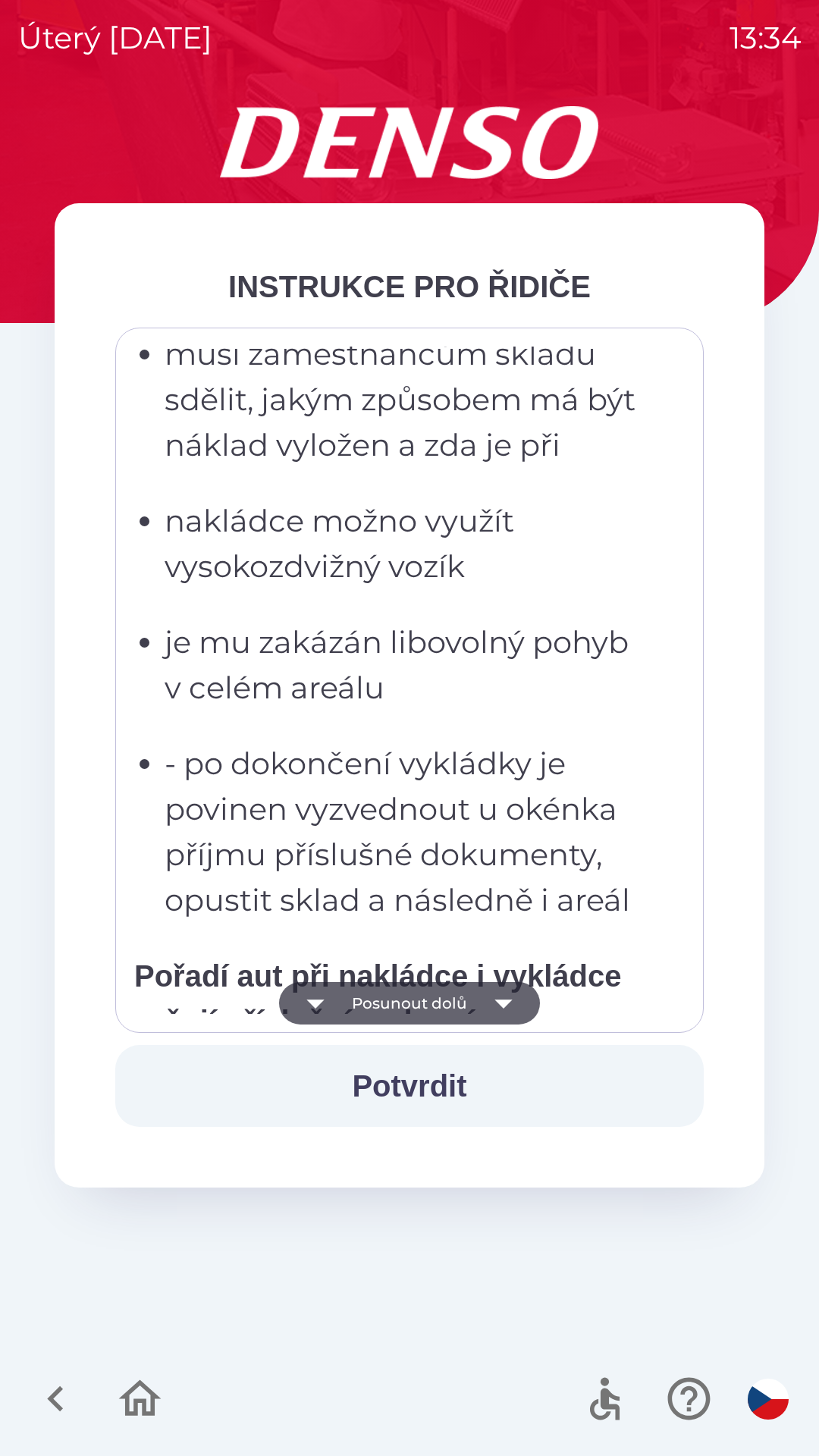
click at [401, 996] on button "Posunout dolů" at bounding box center [409, 1003] width 261 height 43
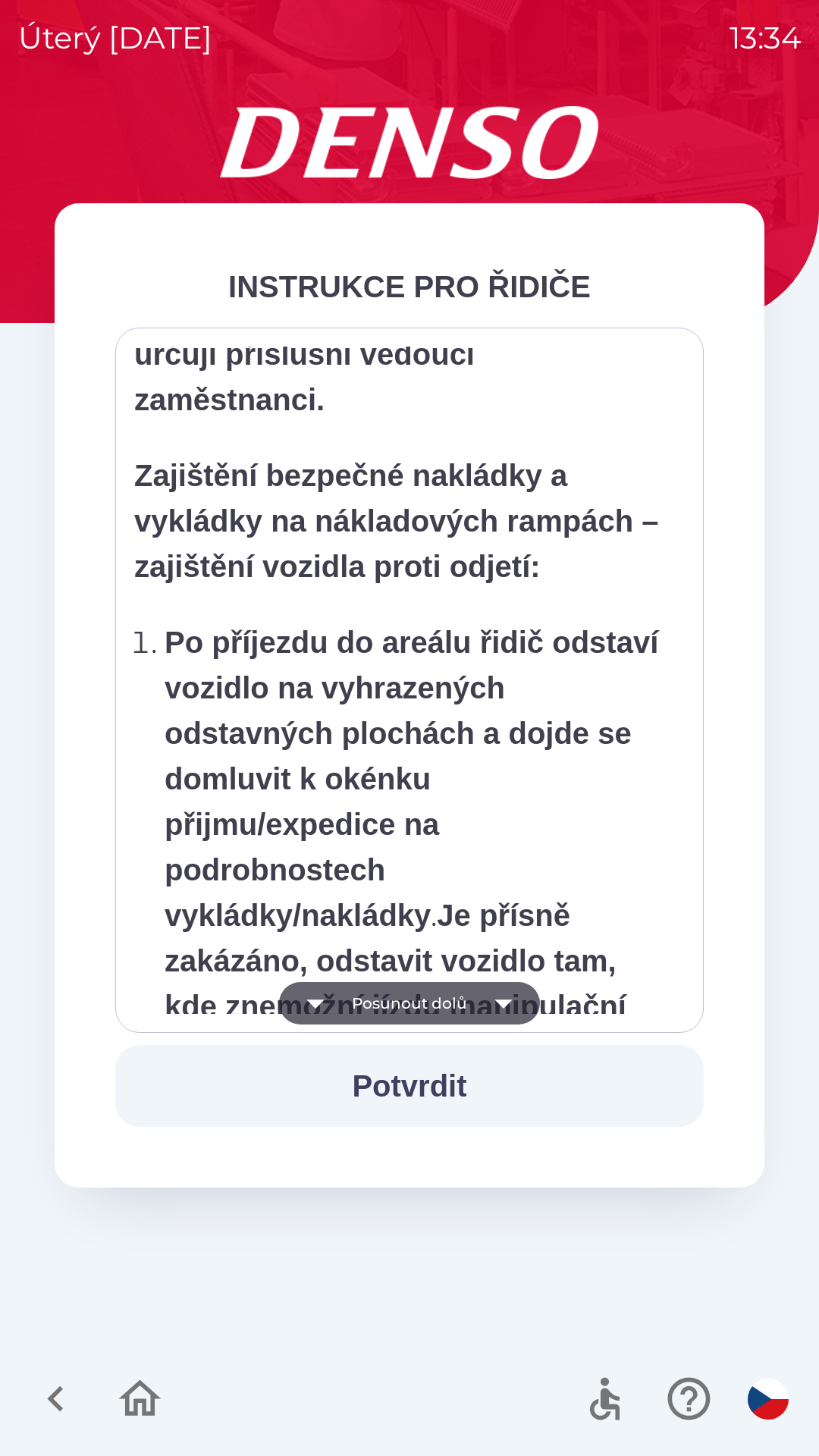
click at [404, 999] on button "Posunout dolů" at bounding box center [409, 1003] width 261 height 43
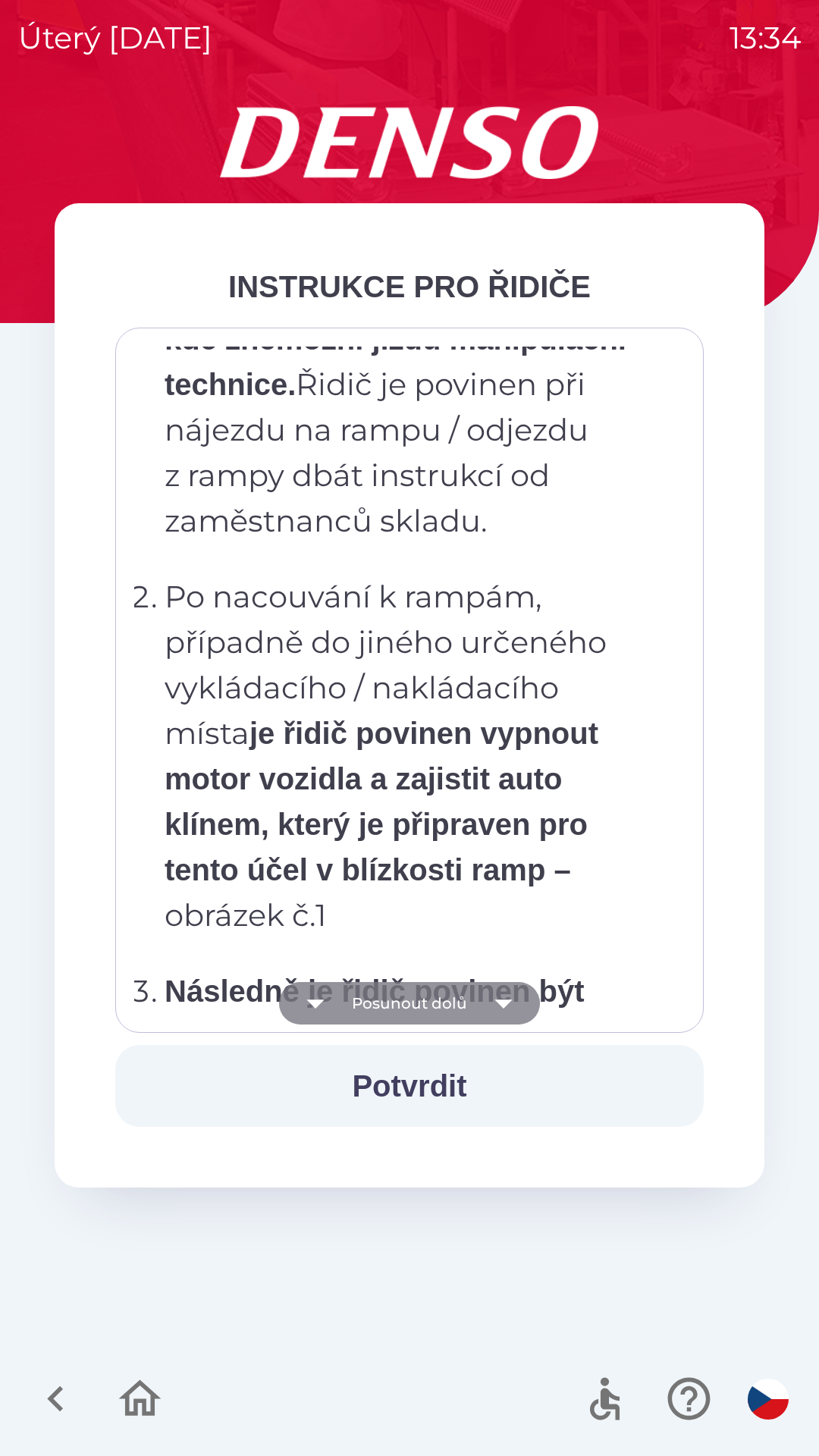
click at [404, 1000] on button "Posunout dolů" at bounding box center [409, 1003] width 261 height 43
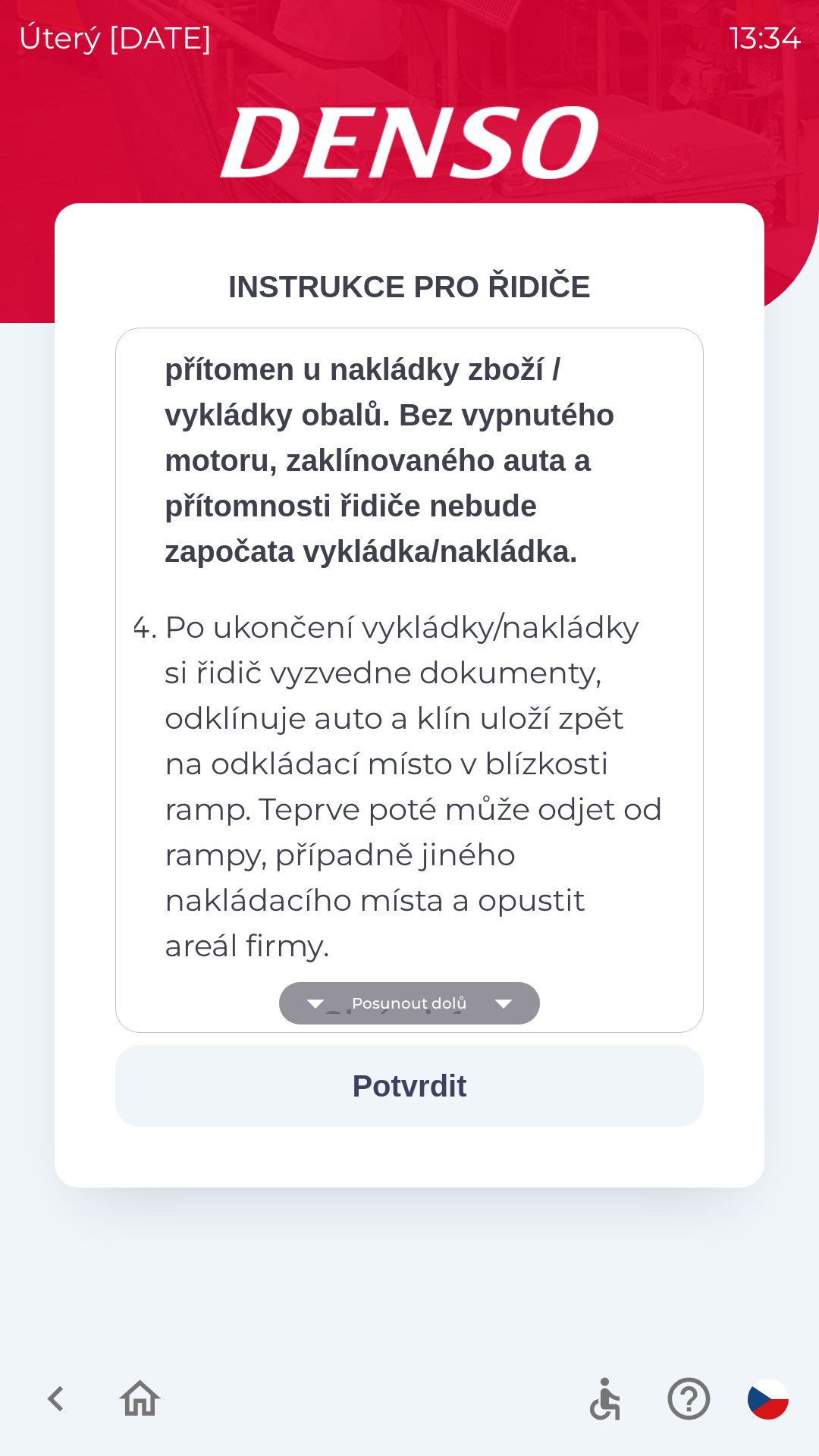
click at [404, 998] on button "Posunout dolů" at bounding box center [409, 1003] width 261 height 43
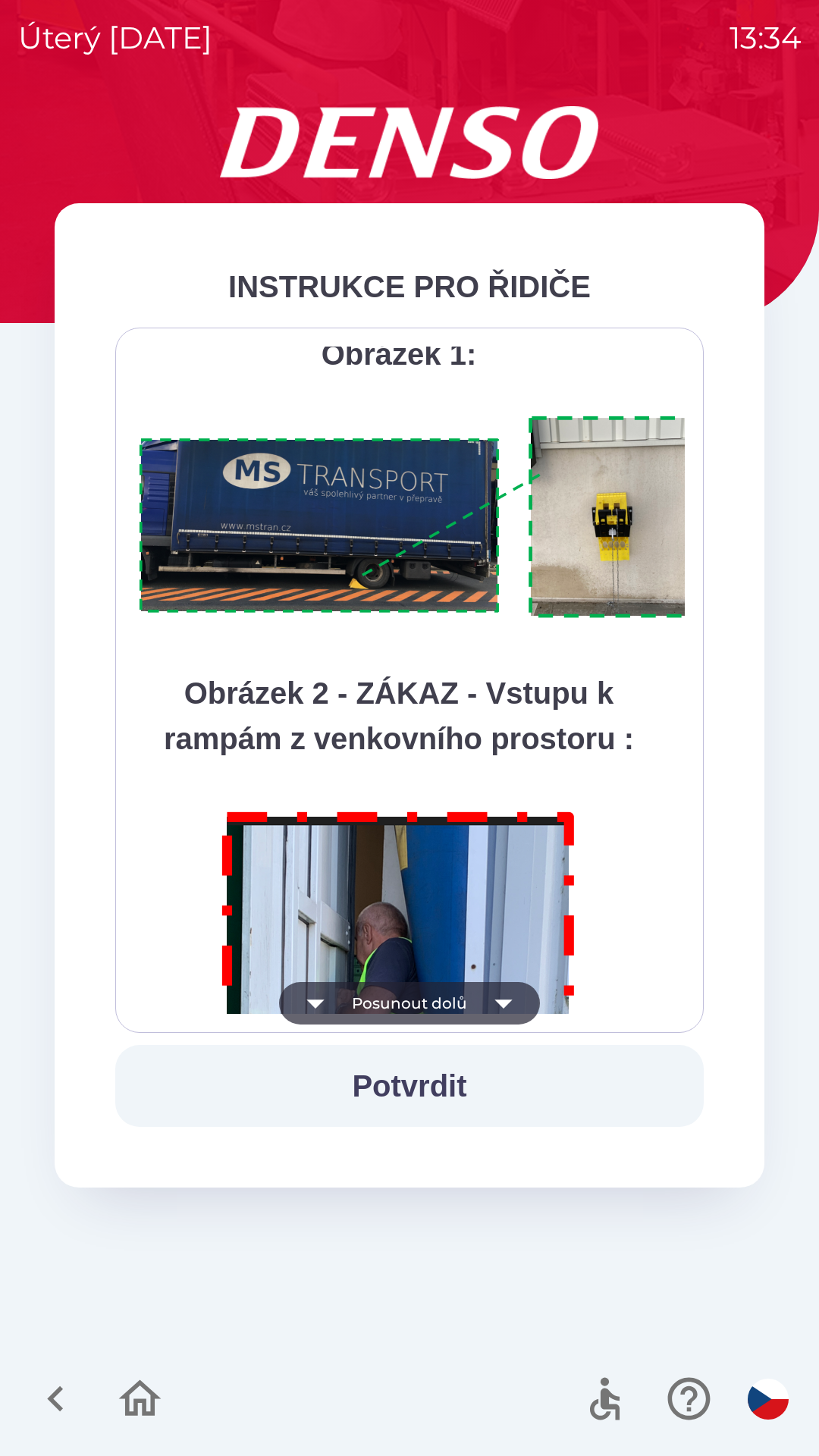
click at [404, 994] on button "Posunout dolů" at bounding box center [409, 1003] width 261 height 43
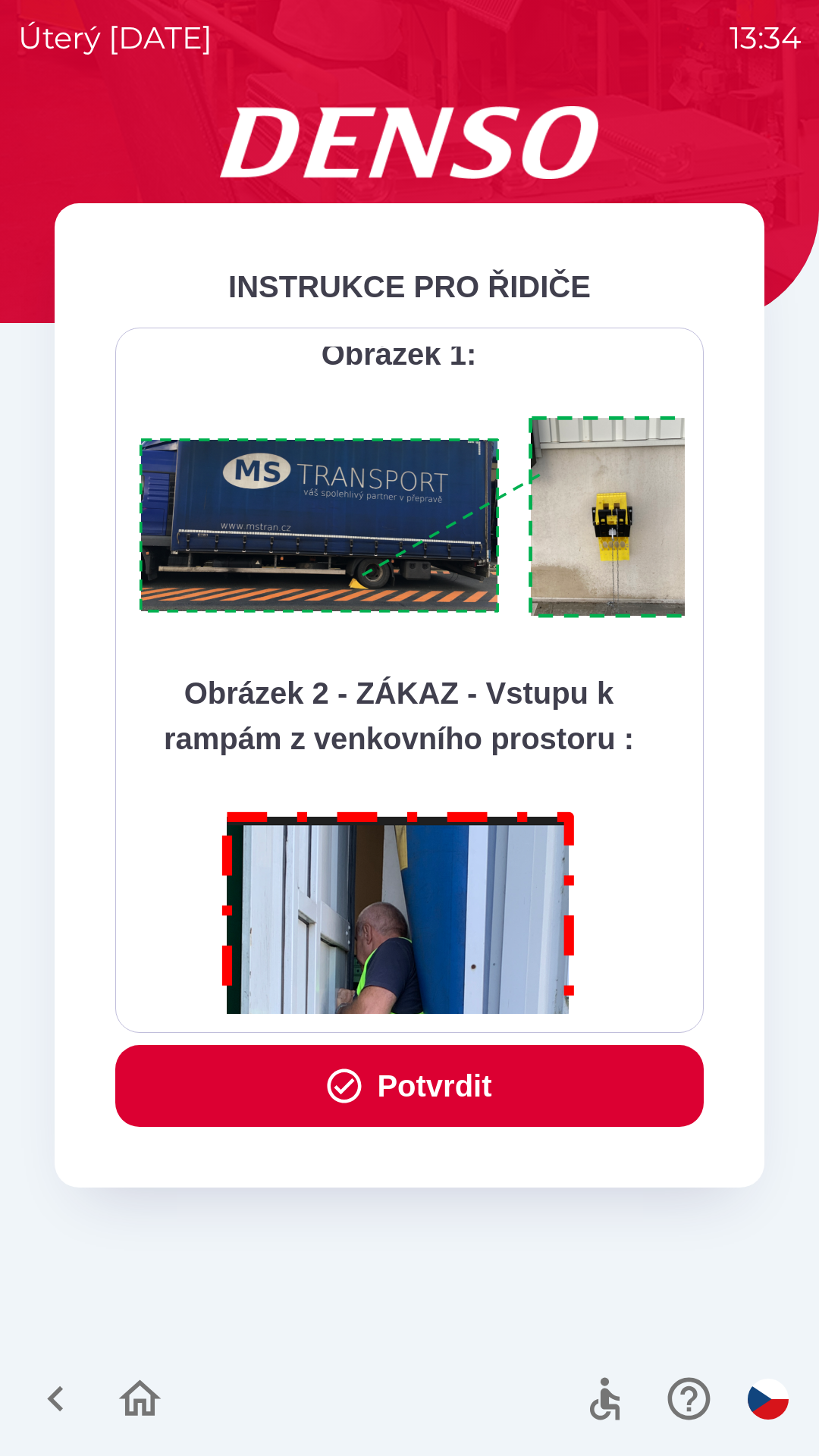
scroll to position [8523, 0]
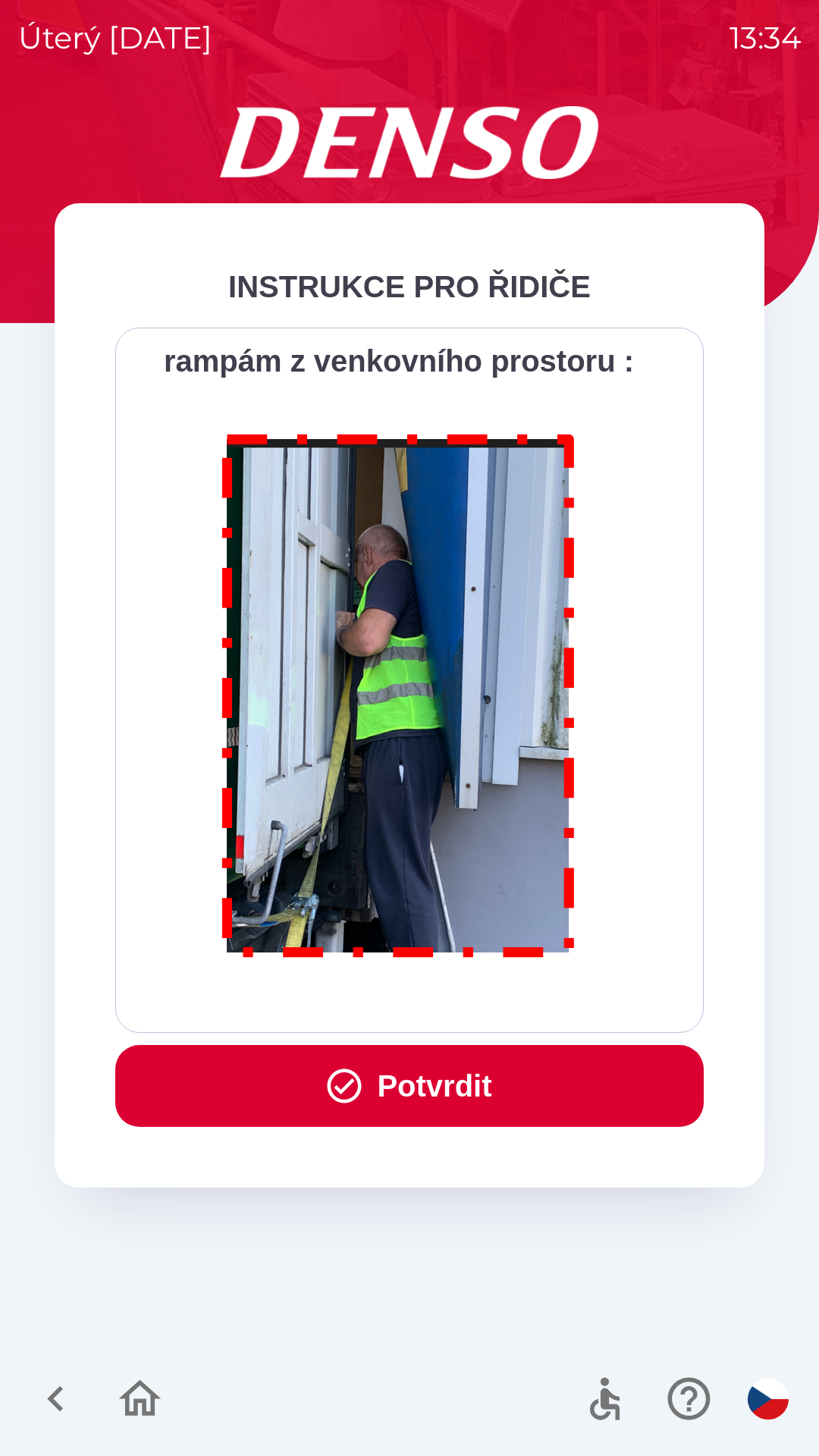
click at [408, 997] on div "Všichni řidiči přijíždějící do skladu firmy DENSO CZECH s.r.o. jsou po průjezdu…" at bounding box center [409, 680] width 551 height 668
click at [409, 1083] on button "Potvrdit" at bounding box center [409, 1085] width 588 height 82
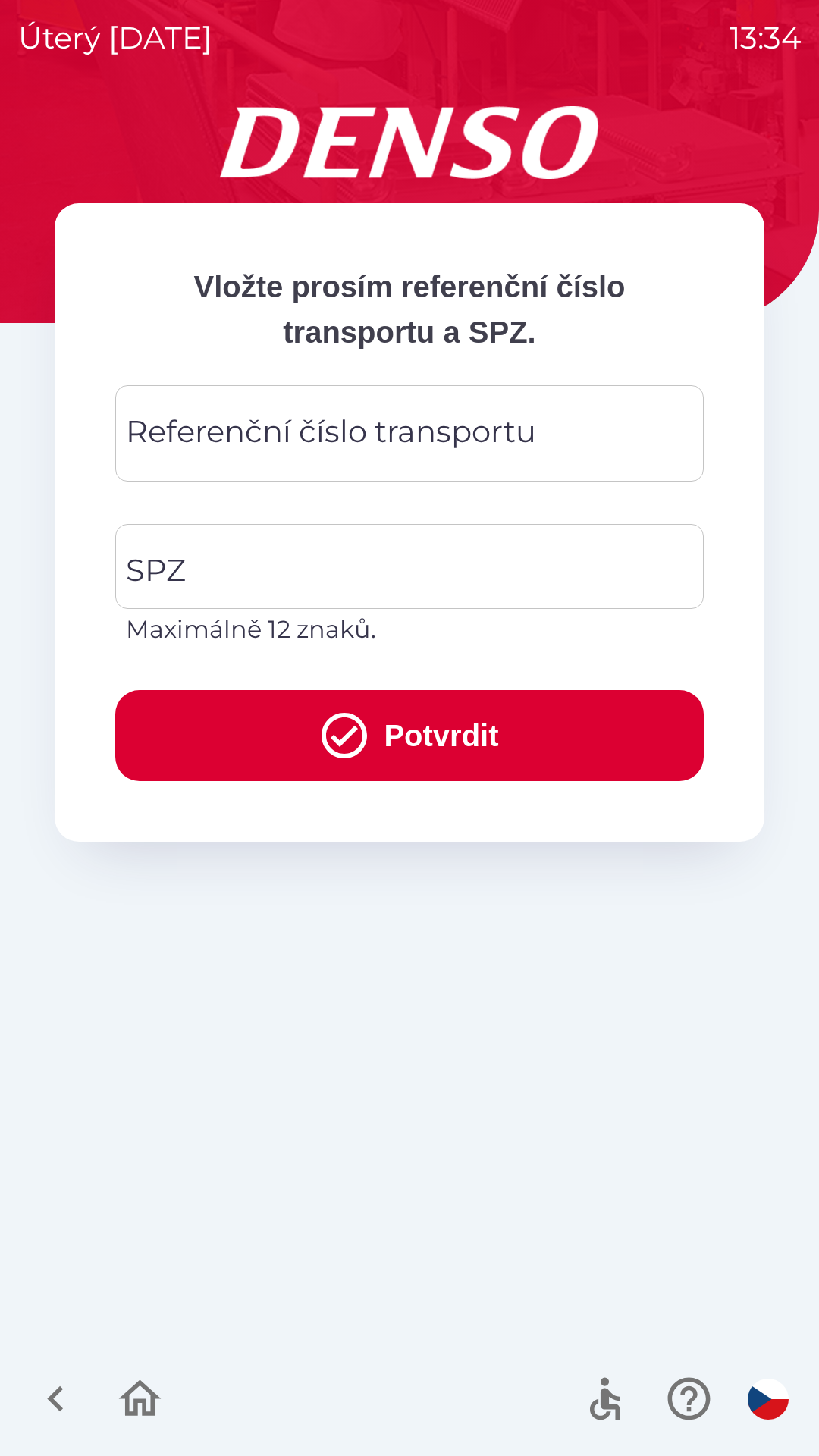
click at [316, 421] on div "Referenční číslo transportu Referenční číslo transportu" at bounding box center [409, 434] width 588 height 97
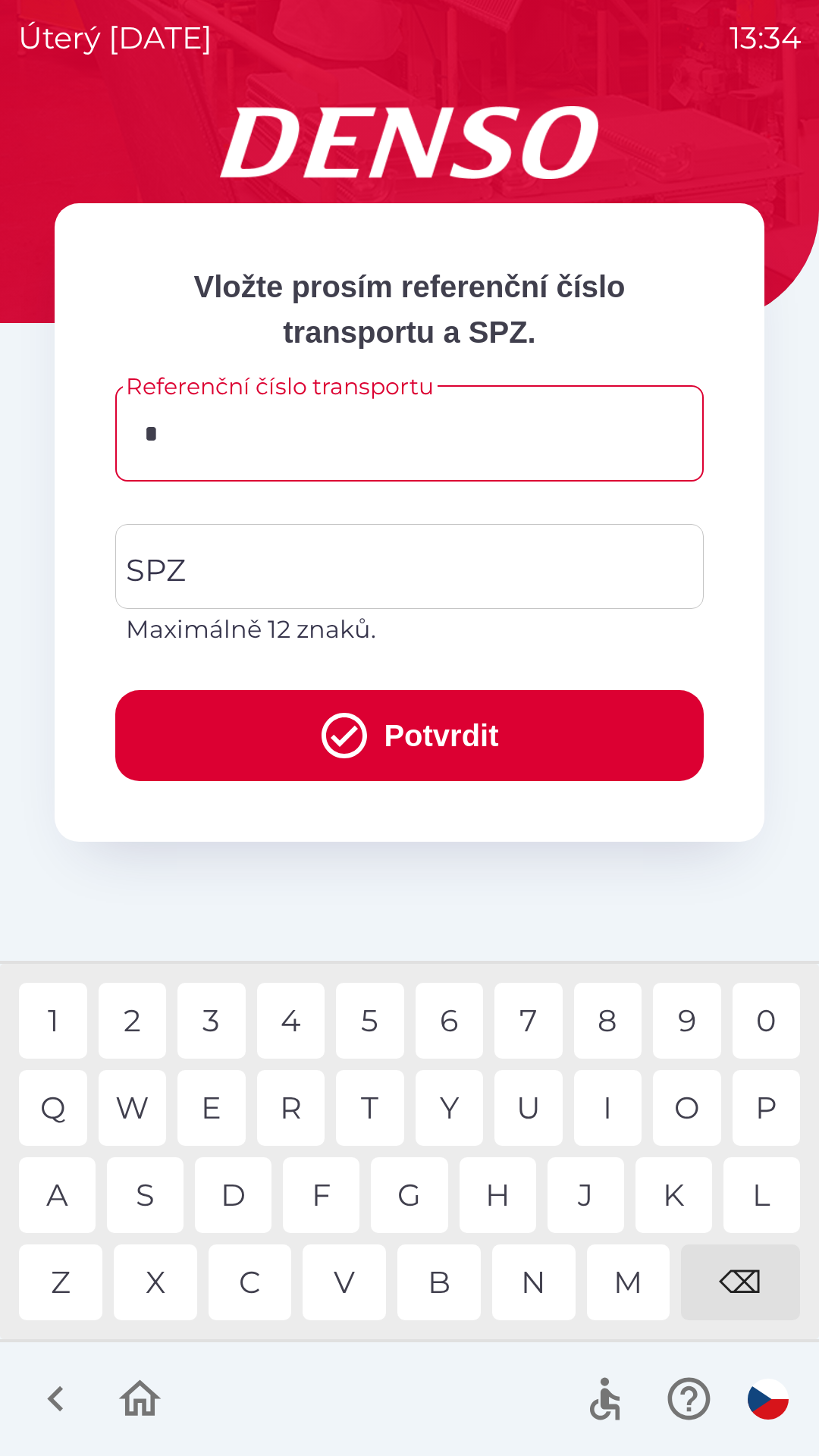
click at [217, 1028] on div "3" at bounding box center [212, 1021] width 69 height 76
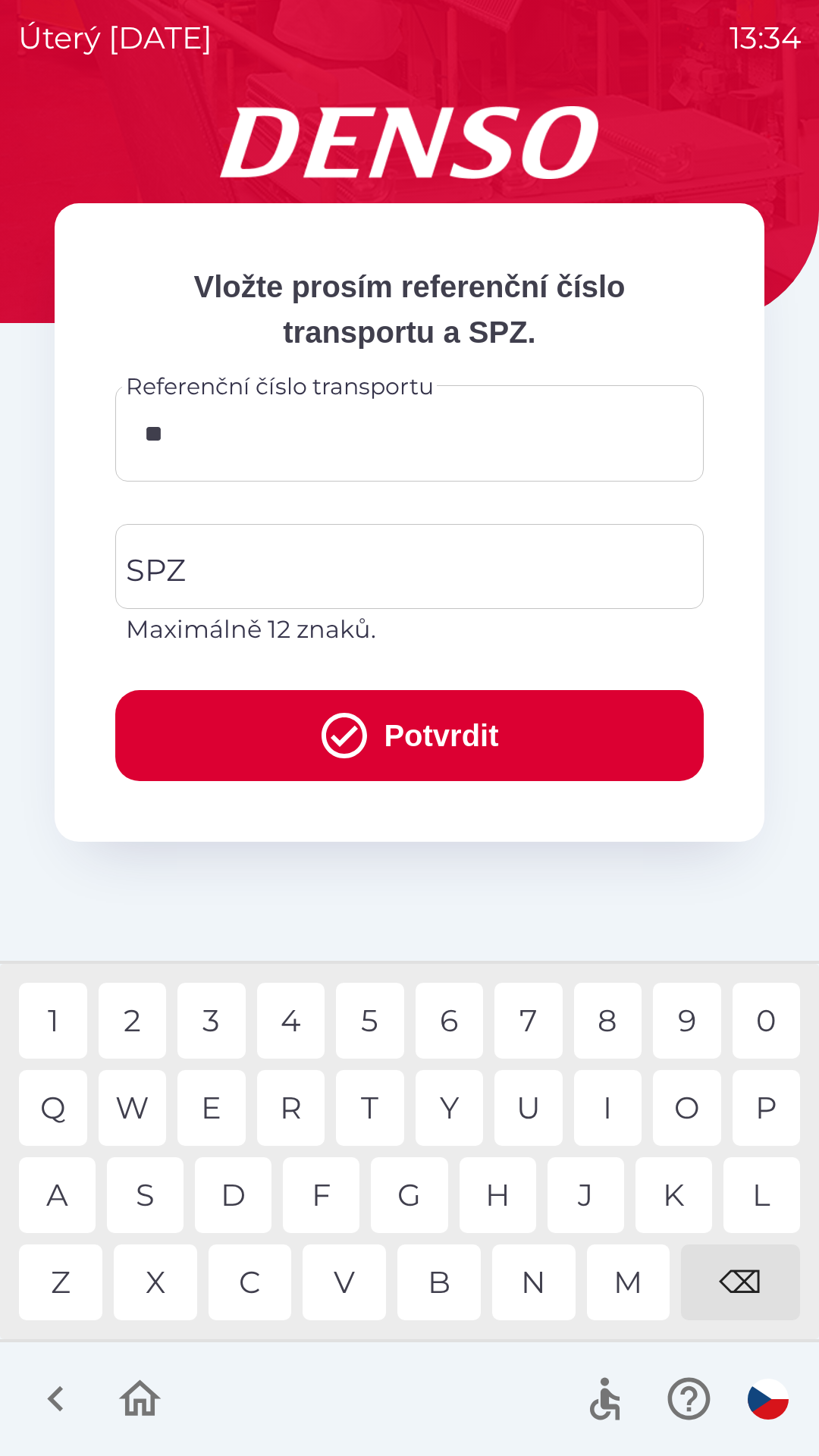
click at [287, 1017] on div "4" at bounding box center [291, 1021] width 69 height 76
type input "******"
click at [241, 553] on input "SPZ" at bounding box center [398, 566] width 552 height 72
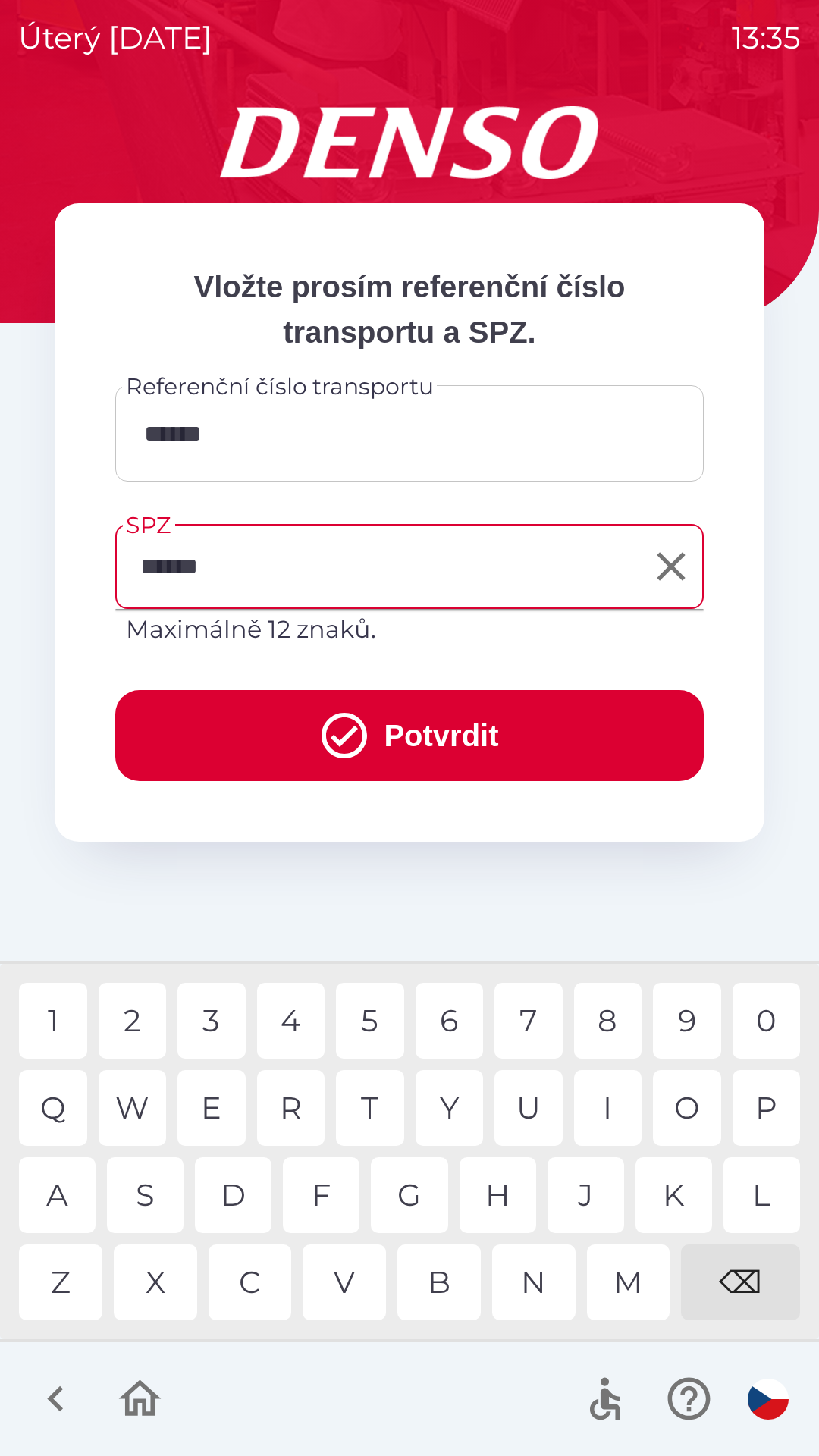
type input "*******"
click at [386, 736] on button "Potvrdit" at bounding box center [409, 735] width 588 height 91
